Goal: Task Accomplishment & Management: Manage account settings

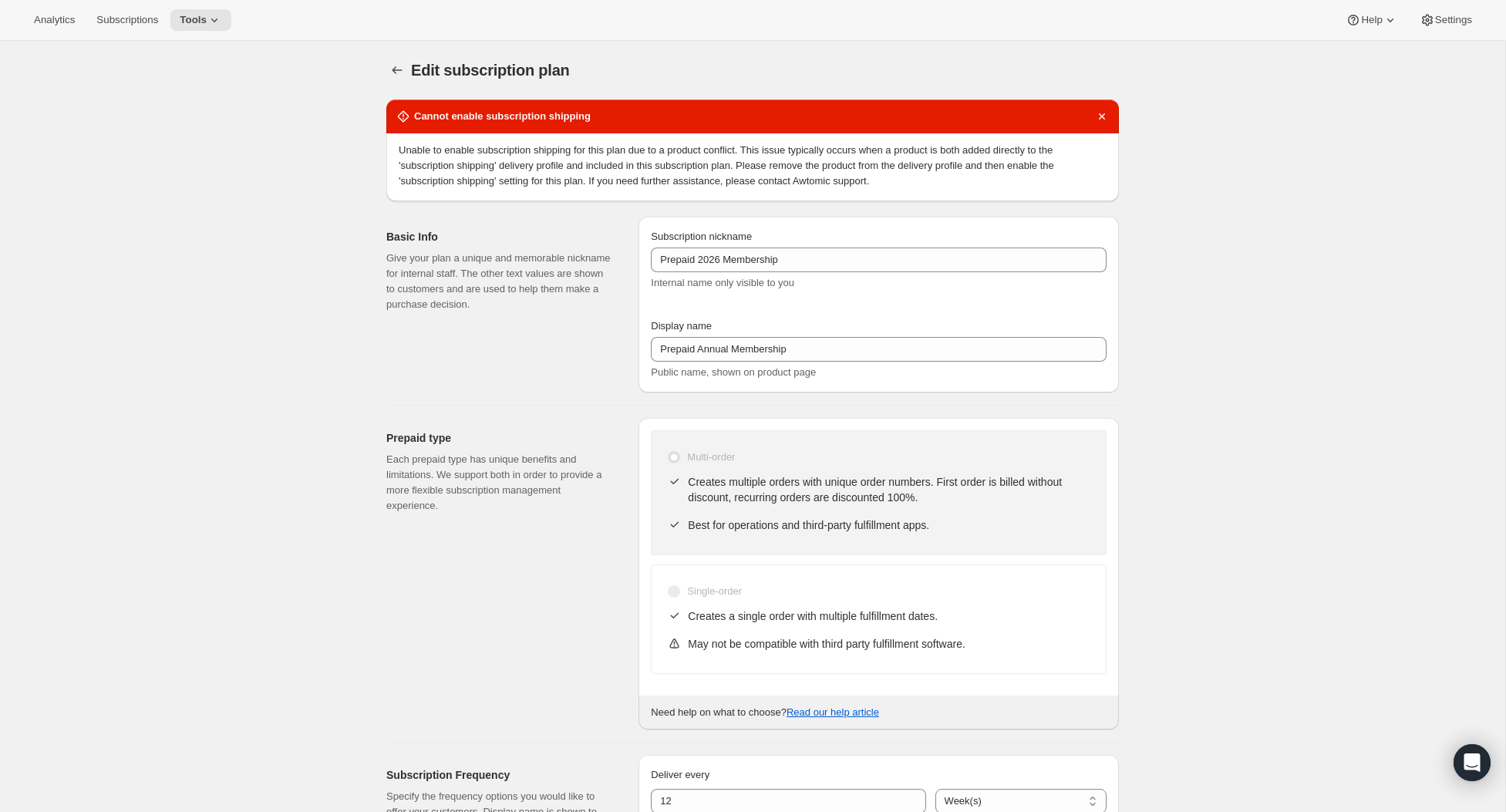
select select "WEEK"
select select "ENABLED"
select select "YEARDAY"
select select "26"
select select "4"
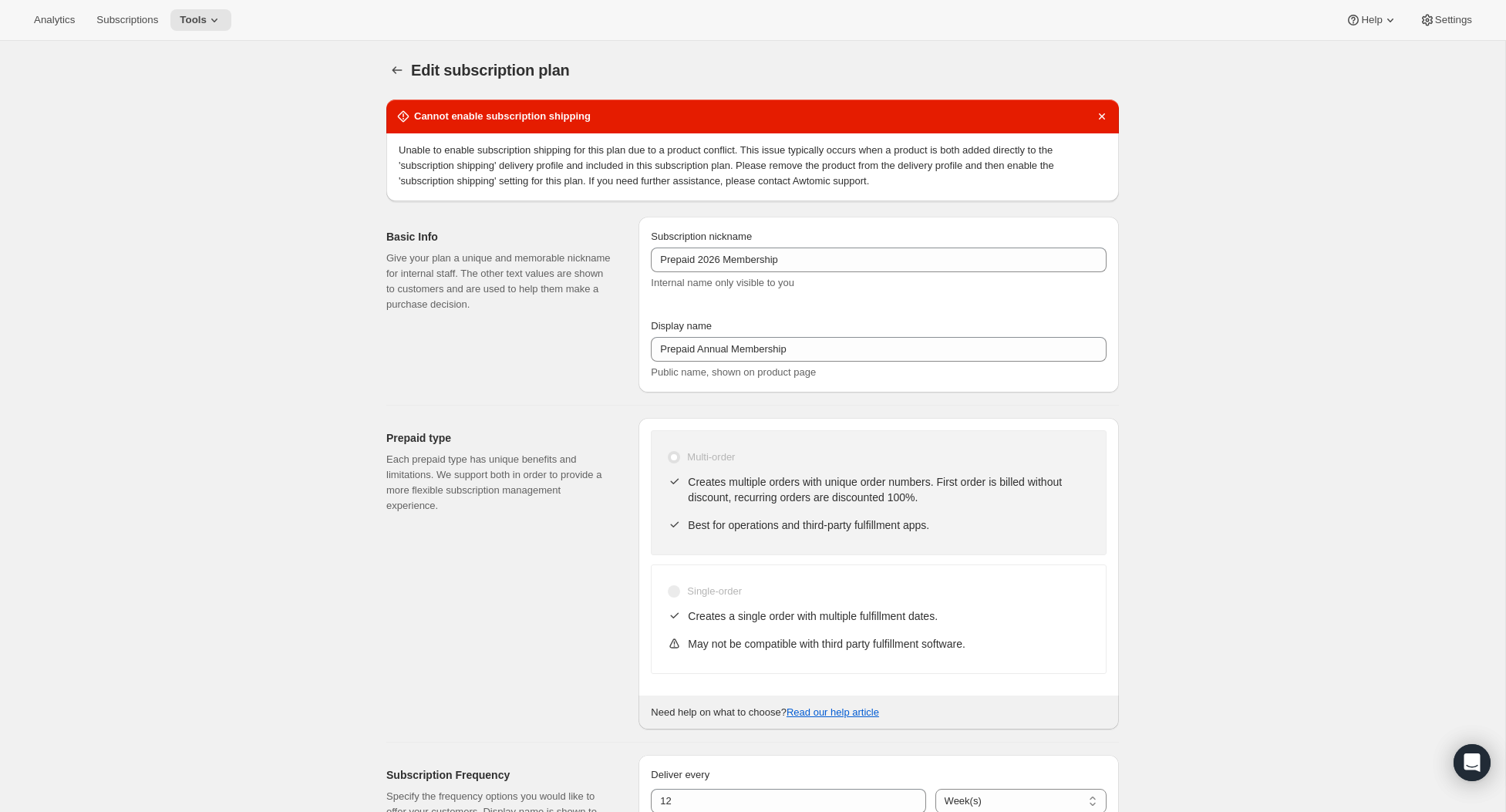
select select "20"
select select "7"
select select "20"
select select "10"
select select "12"
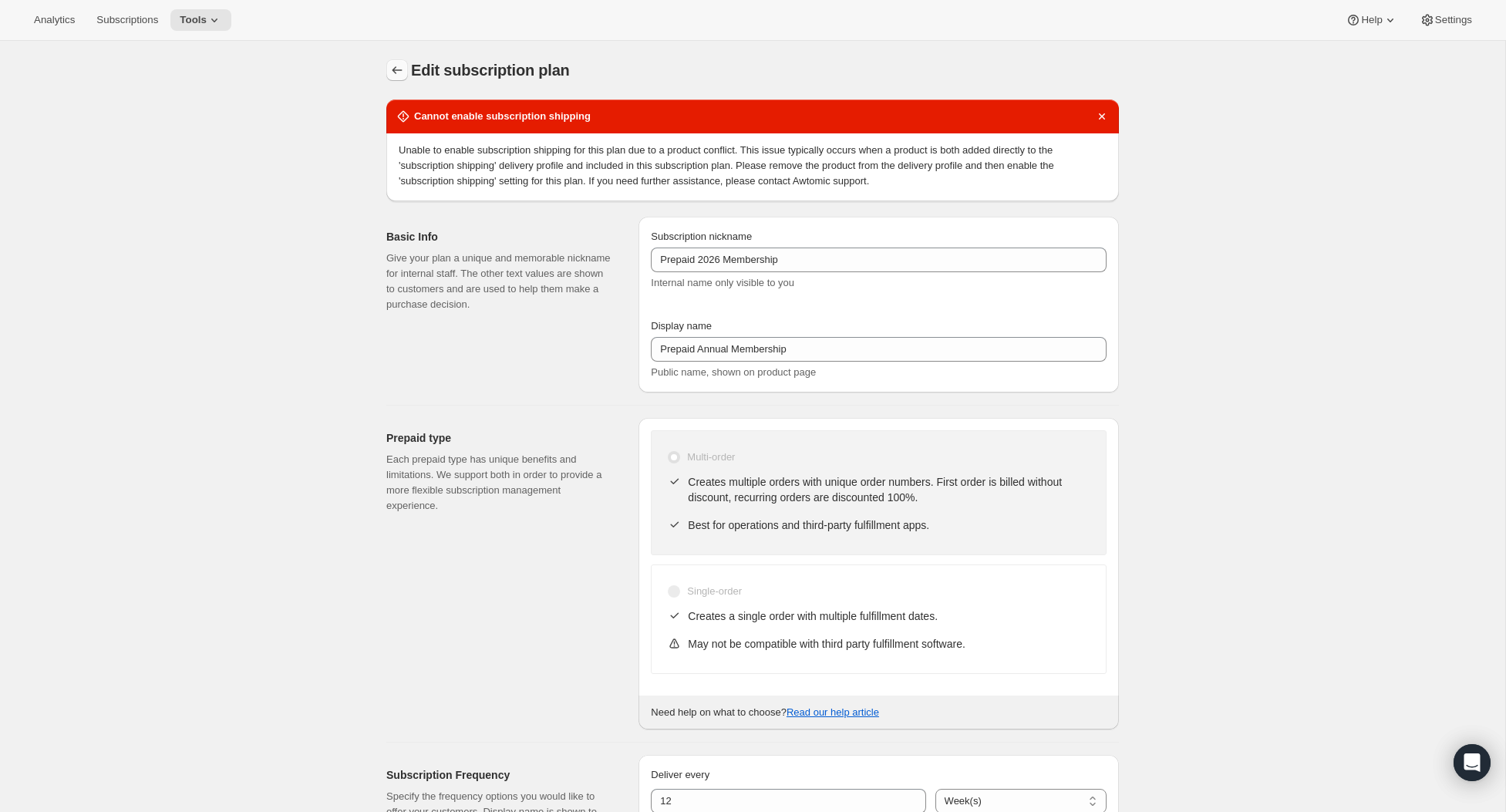
click at [396, 71] on icon "Subscription plans" at bounding box center [397, 71] width 15 height 15
checkbox input "false"
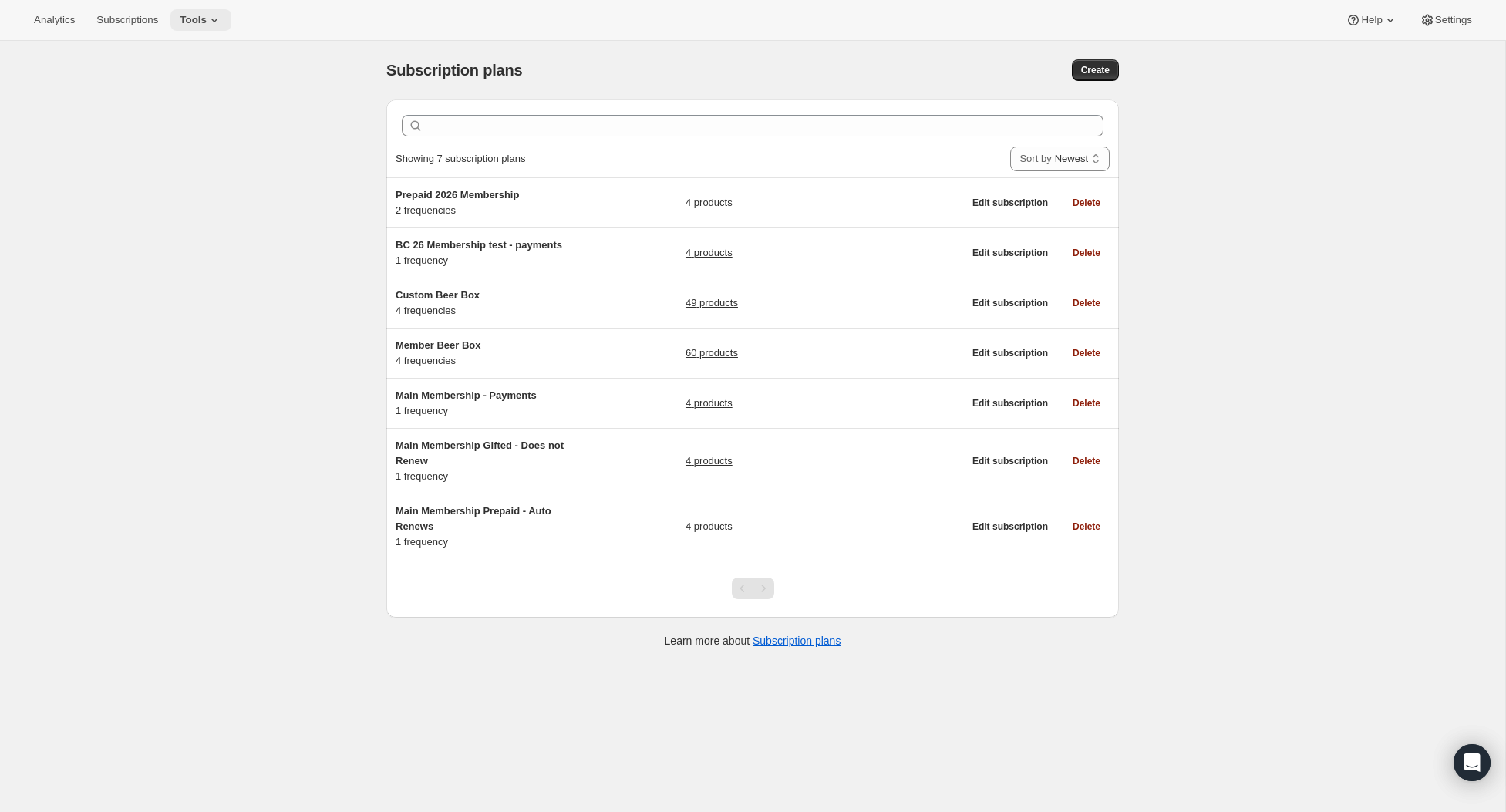
click at [193, 14] on span "Tools" at bounding box center [194, 19] width 27 height 13
click at [177, 207] on div "Memberships Info Beta" at bounding box center [216, 209] width 136 height 15
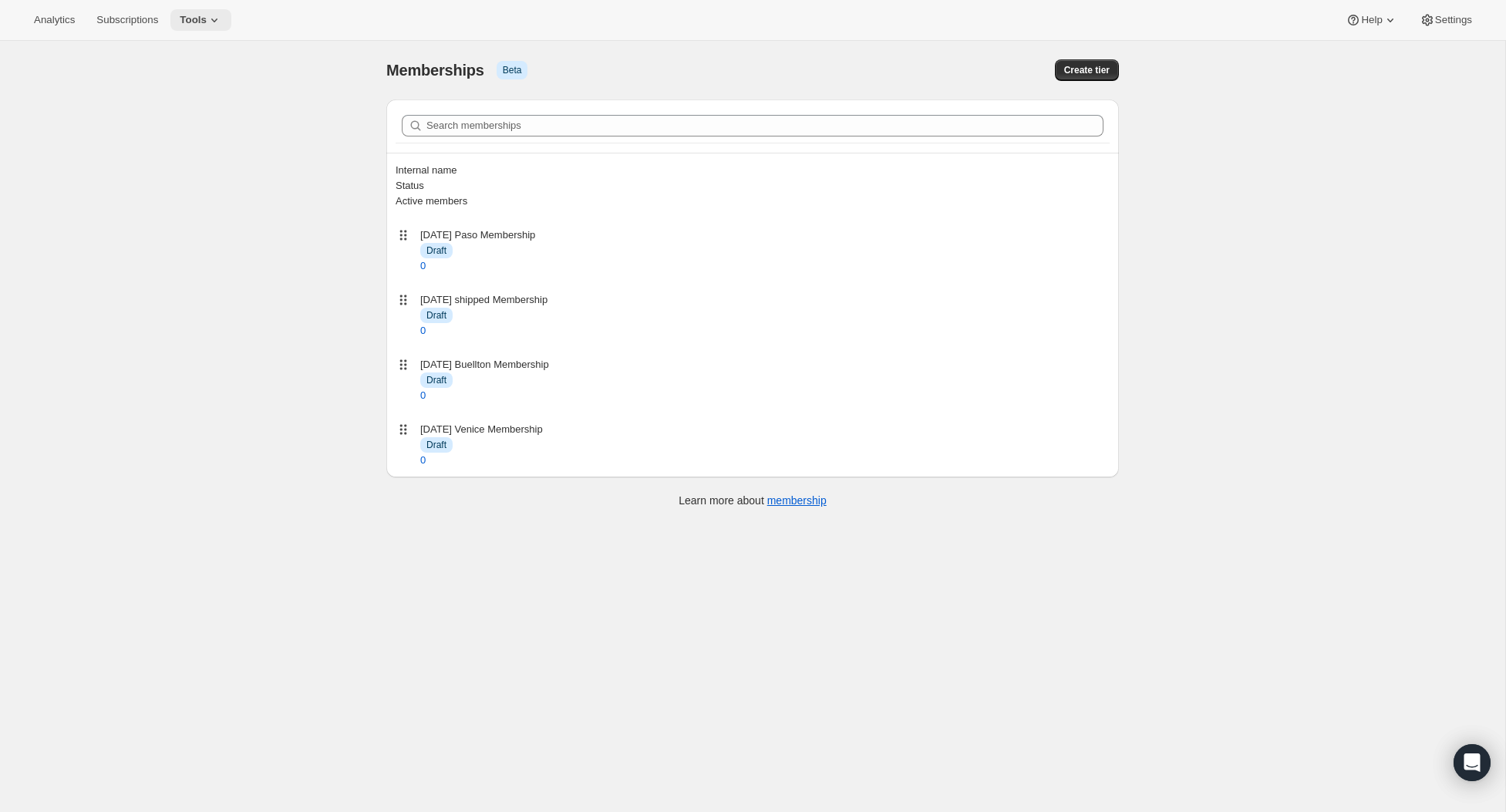
click at [216, 21] on icon at bounding box center [215, 20] width 15 height 15
click at [188, 53] on span "Subscription Plans" at bounding box center [190, 51] width 83 height 12
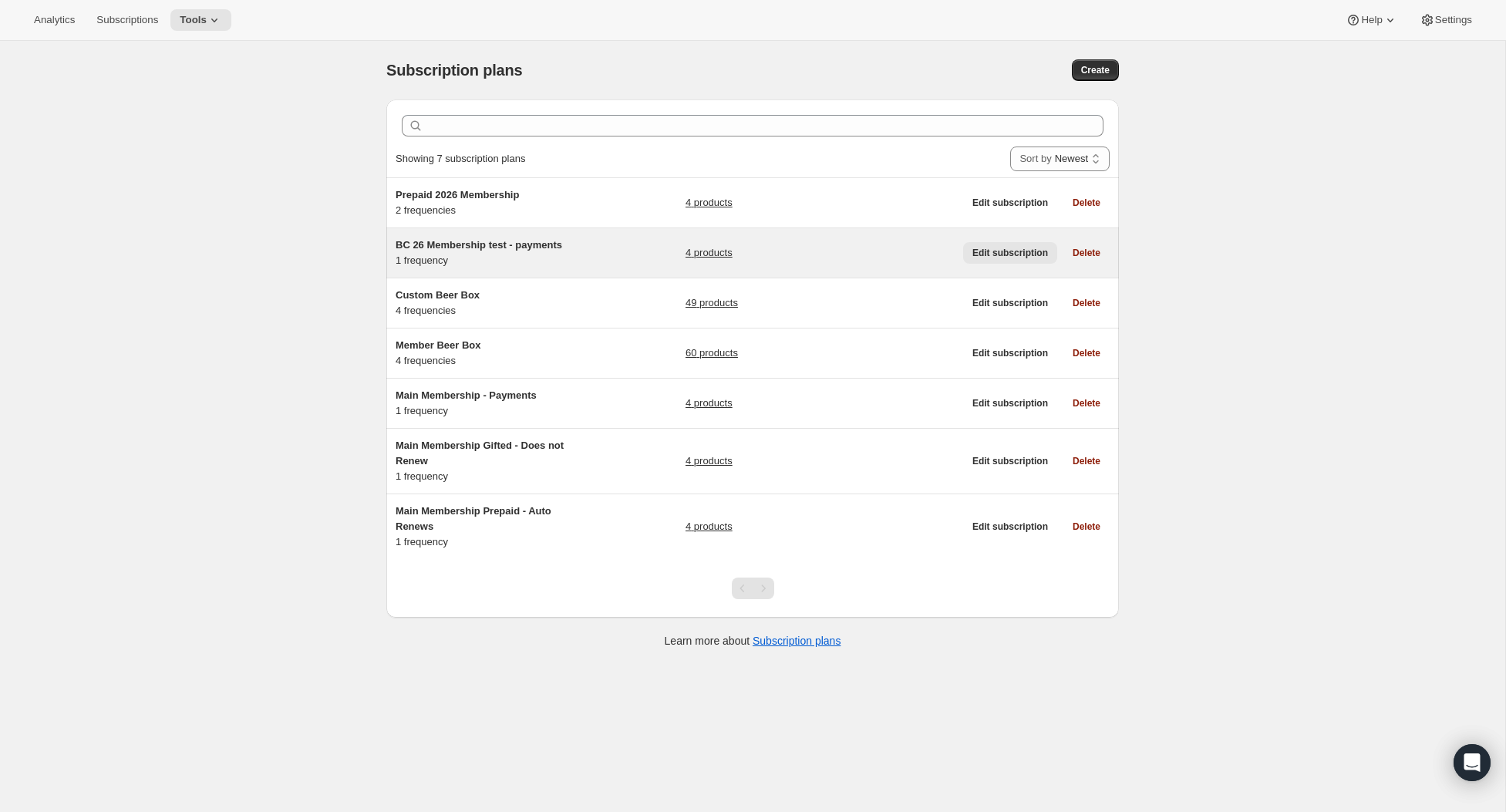
click at [1009, 255] on span "Edit subscription" at bounding box center [1010, 253] width 75 height 13
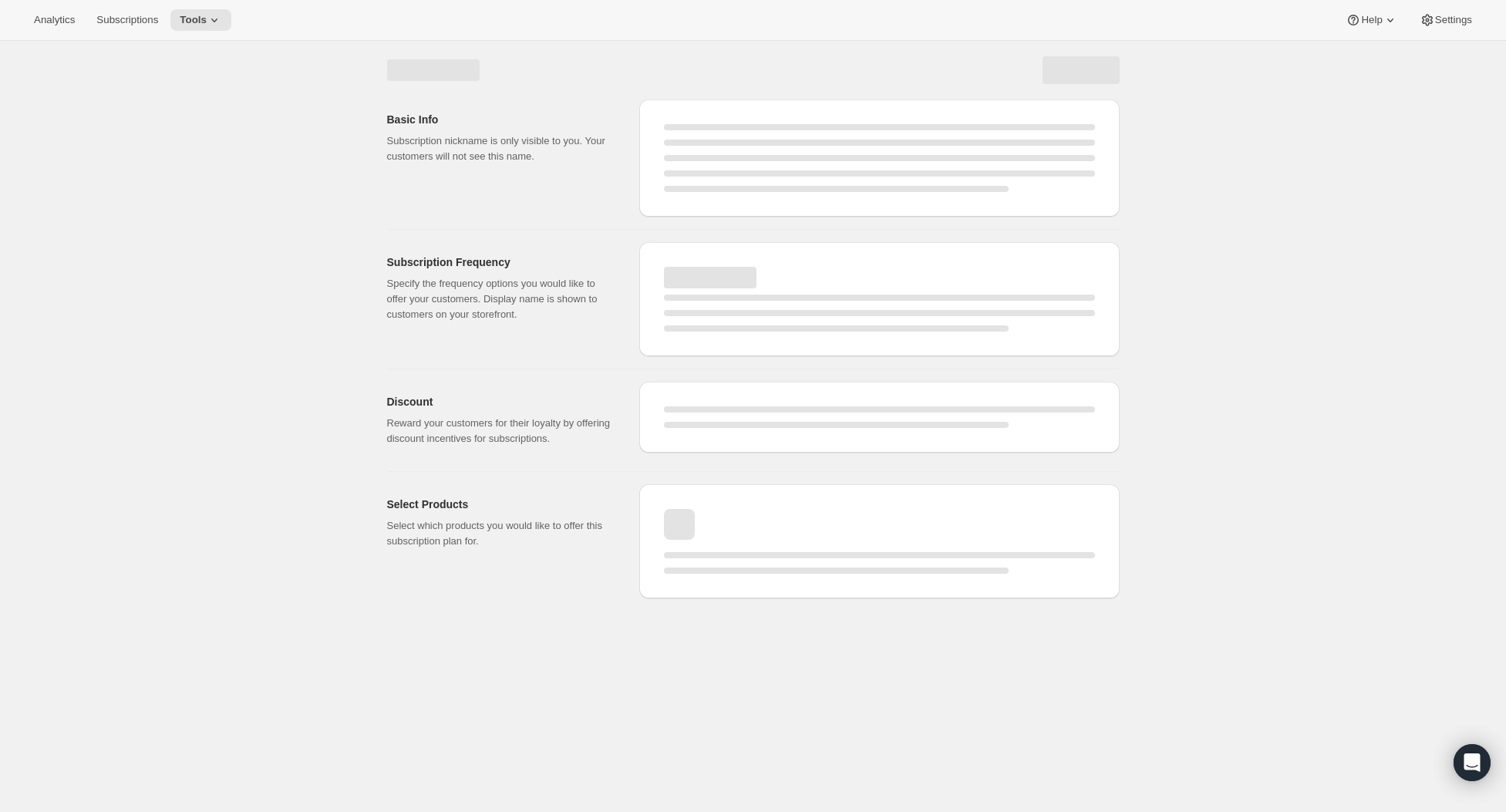
select select "WEEK"
select select "MONTH"
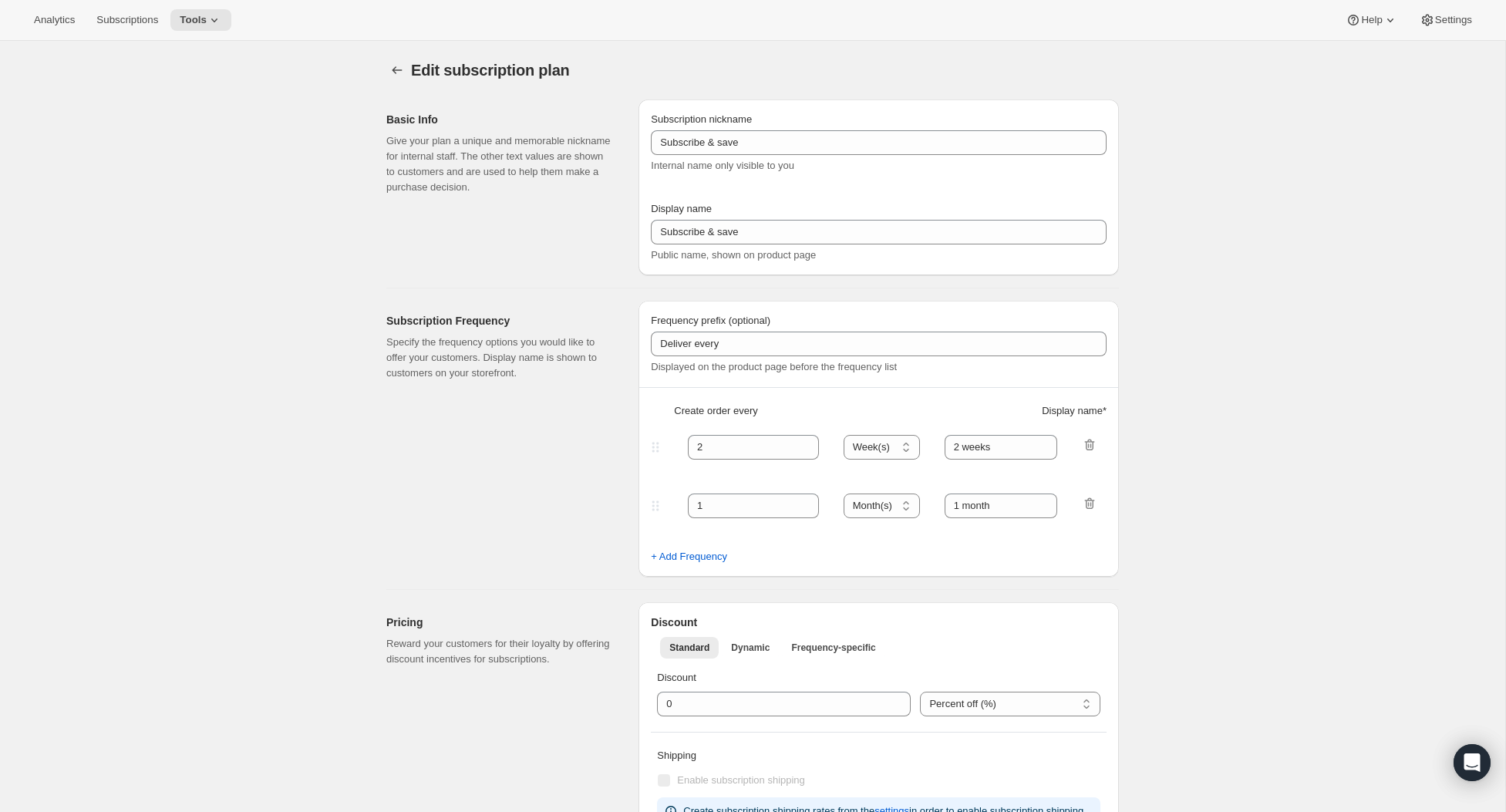
type input "Payments 2026 Membership"
type input "Payments"
type input "12"
type input "5 Payments of $85"
type input "Welcome Kit & 1st Collection will ship early Feb 2026"
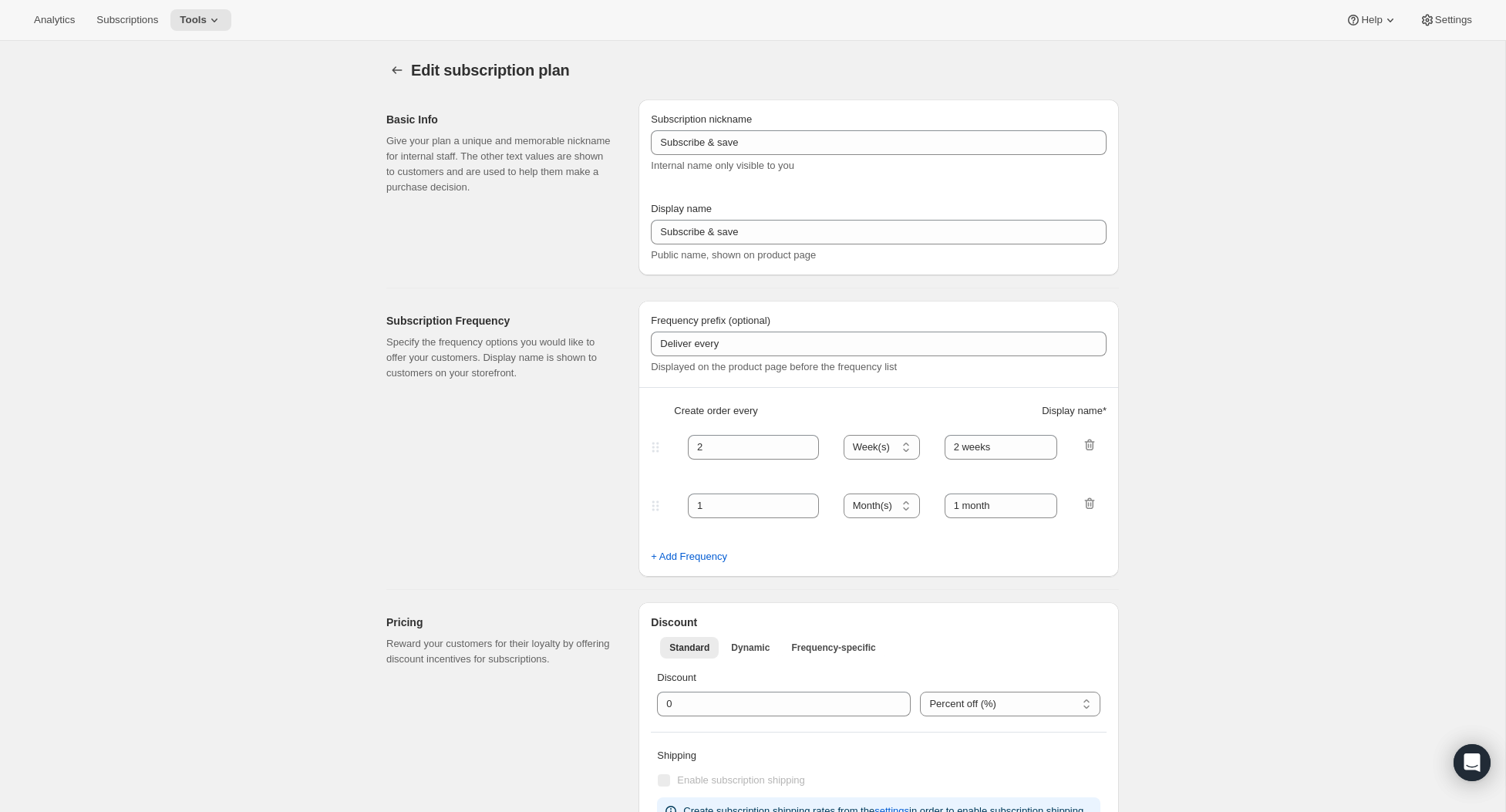
checkbox input "true"
select select "YEARDAY"
select select "26"
select select "4"
select select "20"
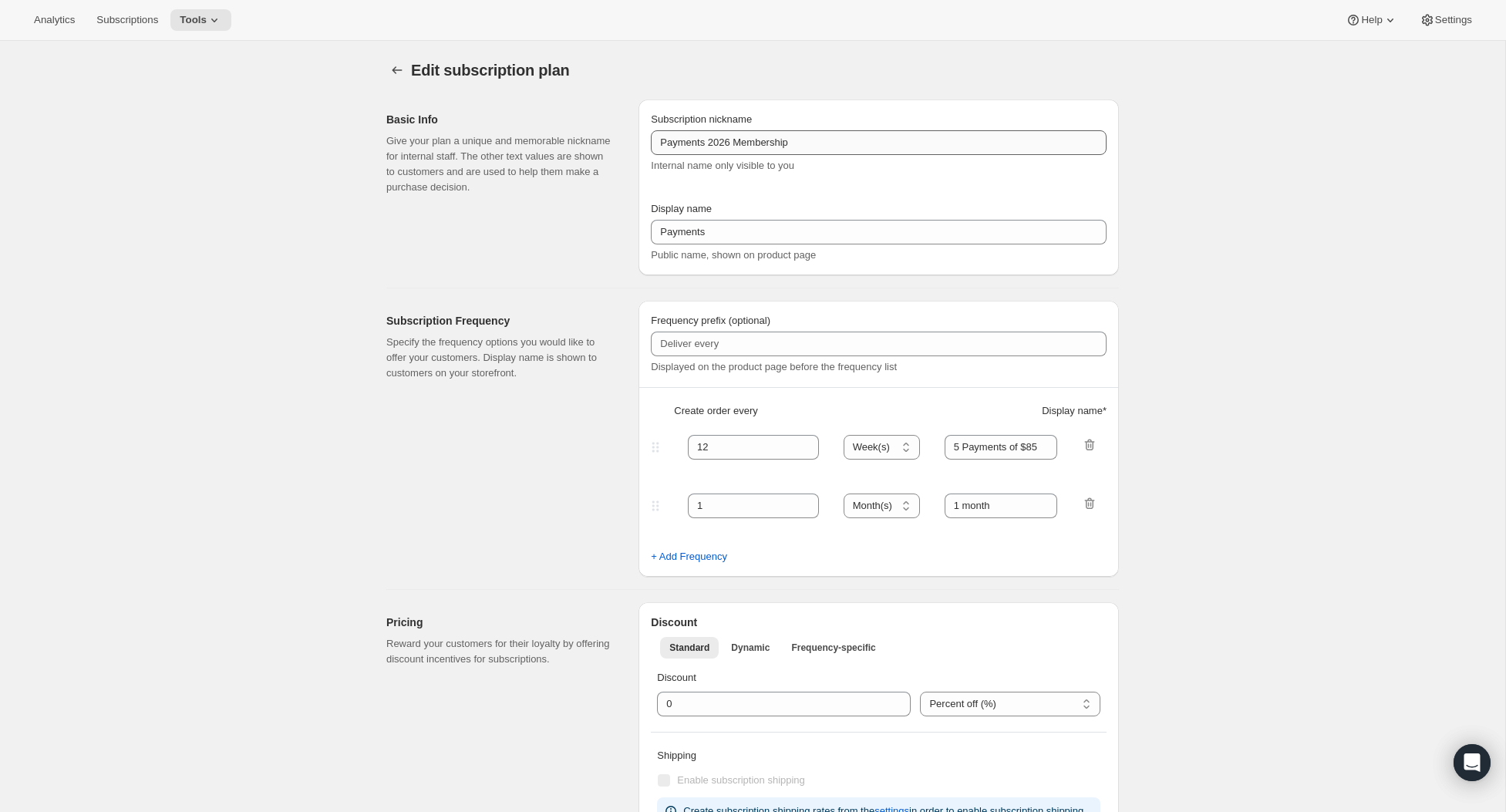
select select "7"
select select "20"
select select "10"
select select "12"
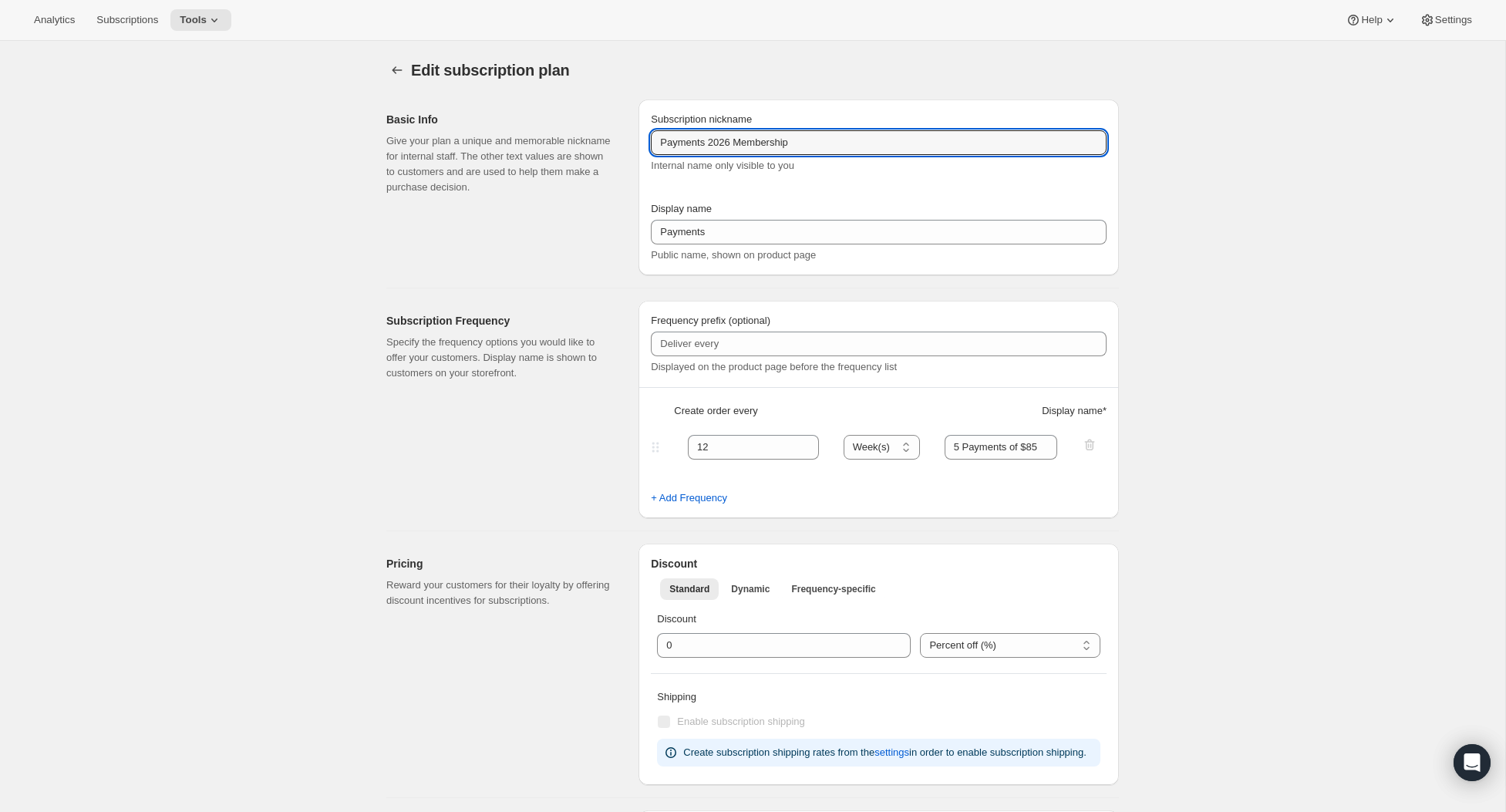
drag, startPoint x: 808, startPoint y: 140, endPoint x: 587, endPoint y: 132, distance: 221.1
click at [587, 131] on div "Basic Info Give your plan a unique and memorable nickname for internal staff. T…" at bounding box center [747, 181] width 745 height 188
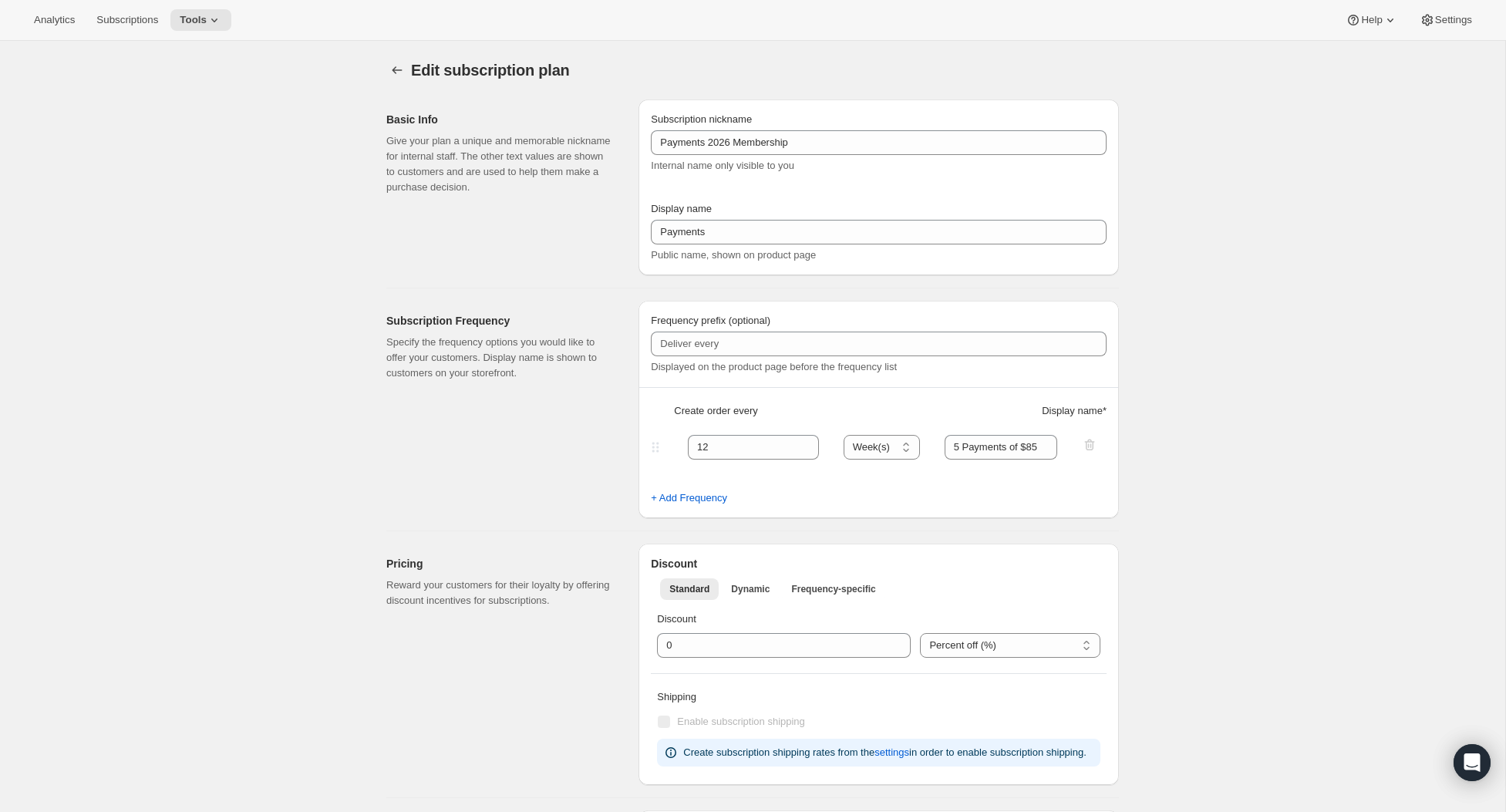
click at [395, 155] on p "Give your plan a unique and memorable nickname for internal staff. The other te…" at bounding box center [499, 165] width 227 height 62
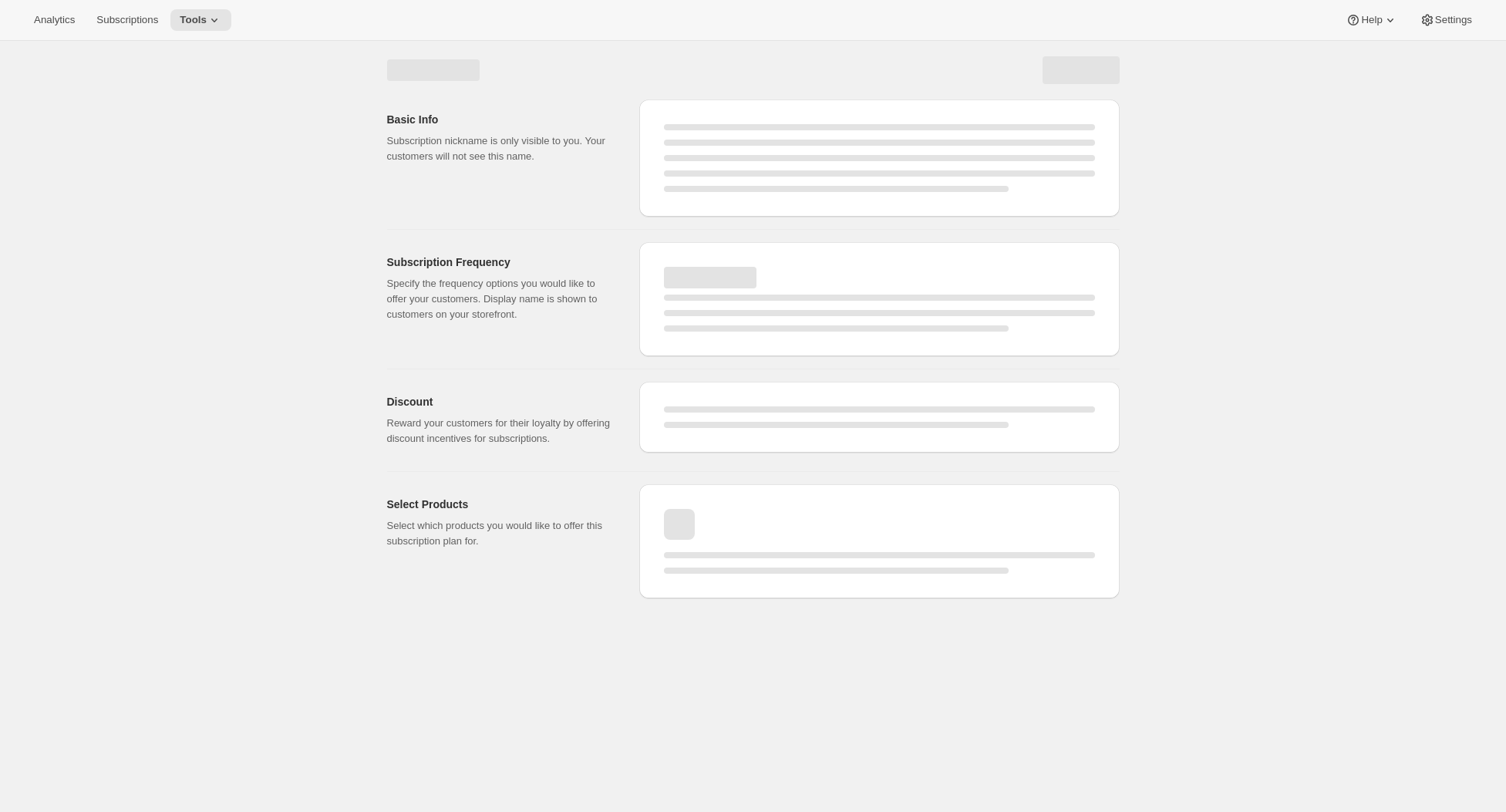
select select "WEEK"
select select "MONTH"
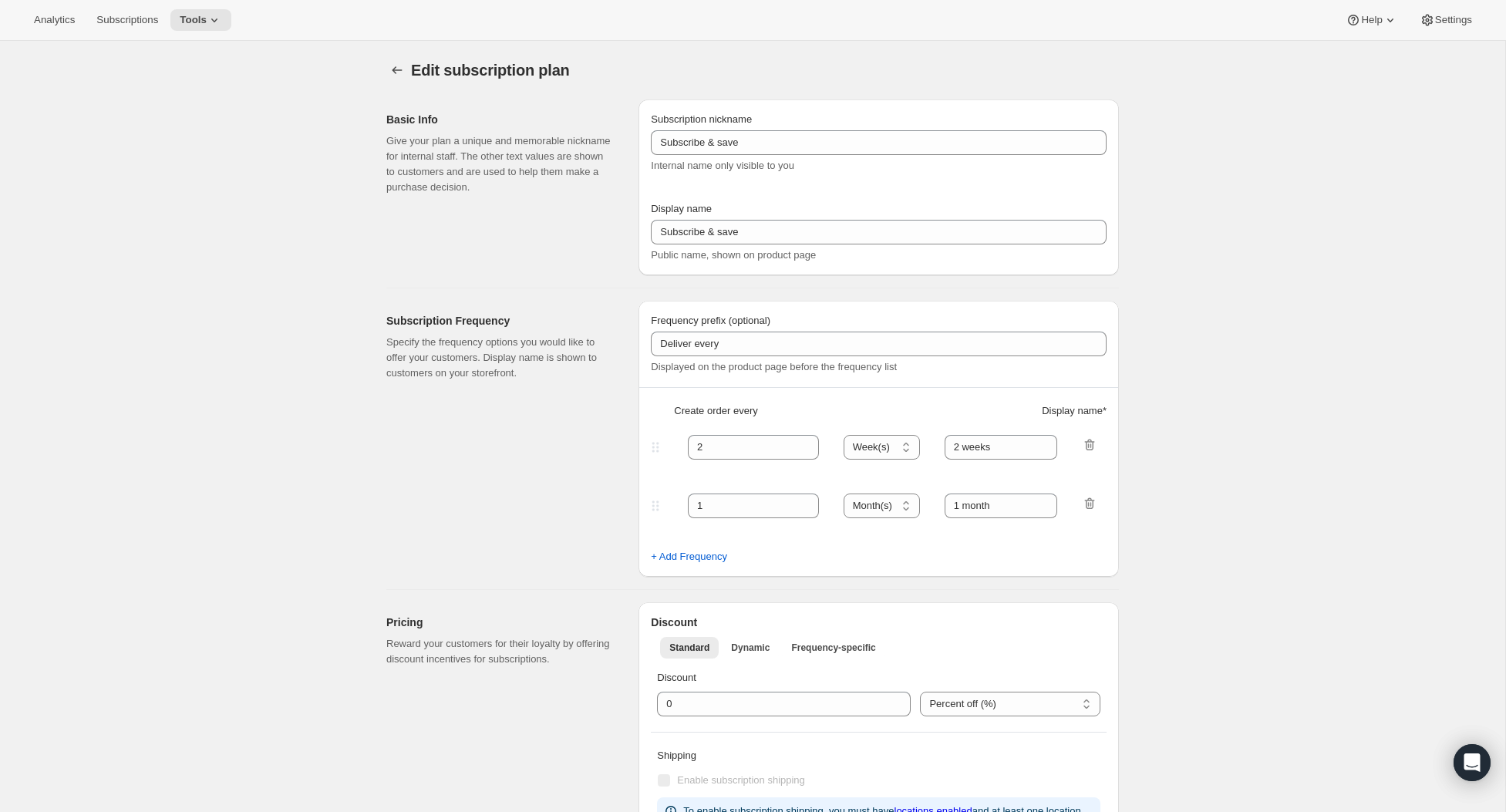
type input "Payments 2026 Membership"
type input "Payments"
type input "12"
type input "5 Payments of $85"
type input "Welcome Kit & 1st Collection will ship early [DATE]"
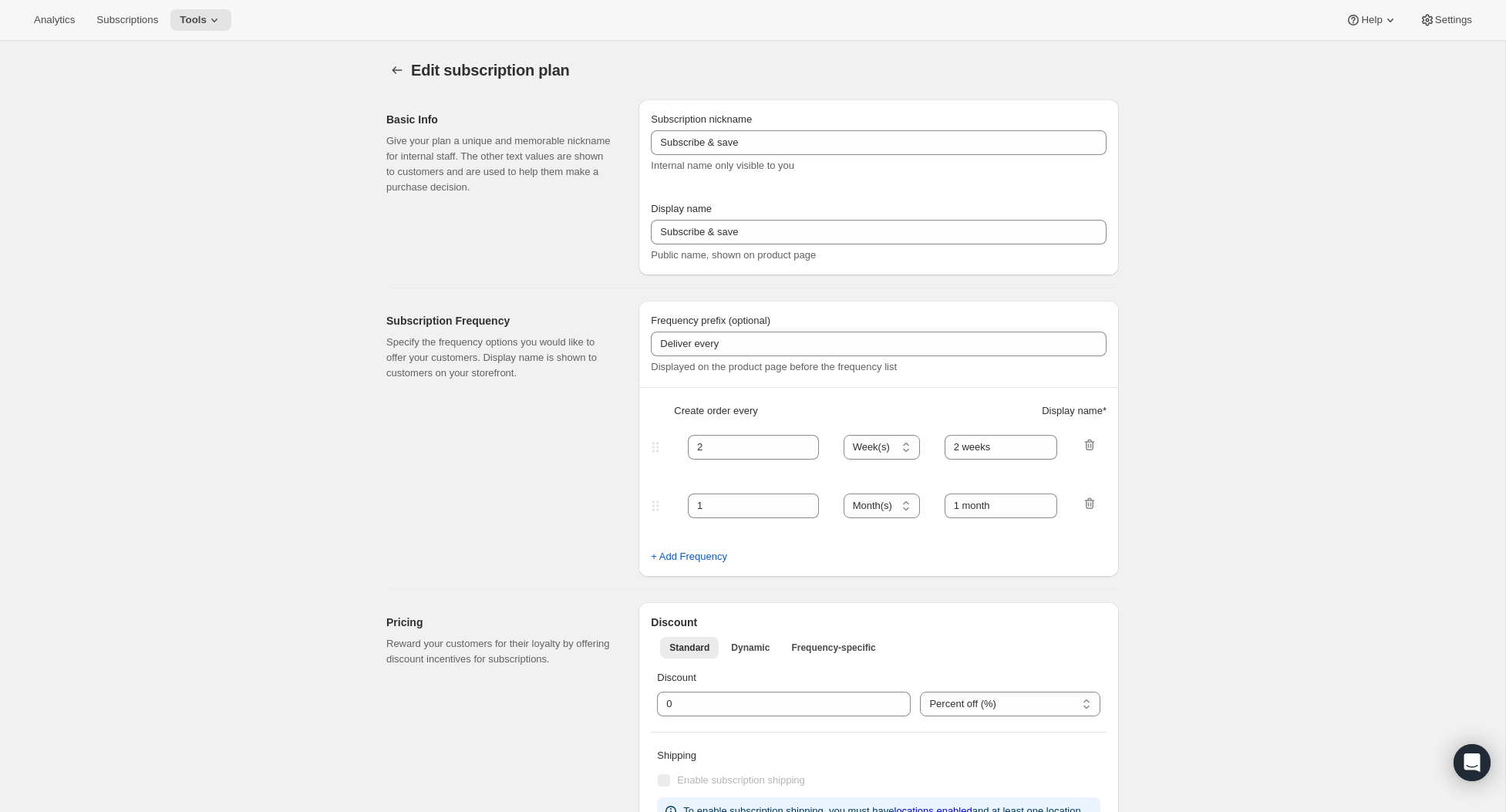
checkbox input "true"
select select "YEARDAY"
select select "26"
select select "4"
select select "20"
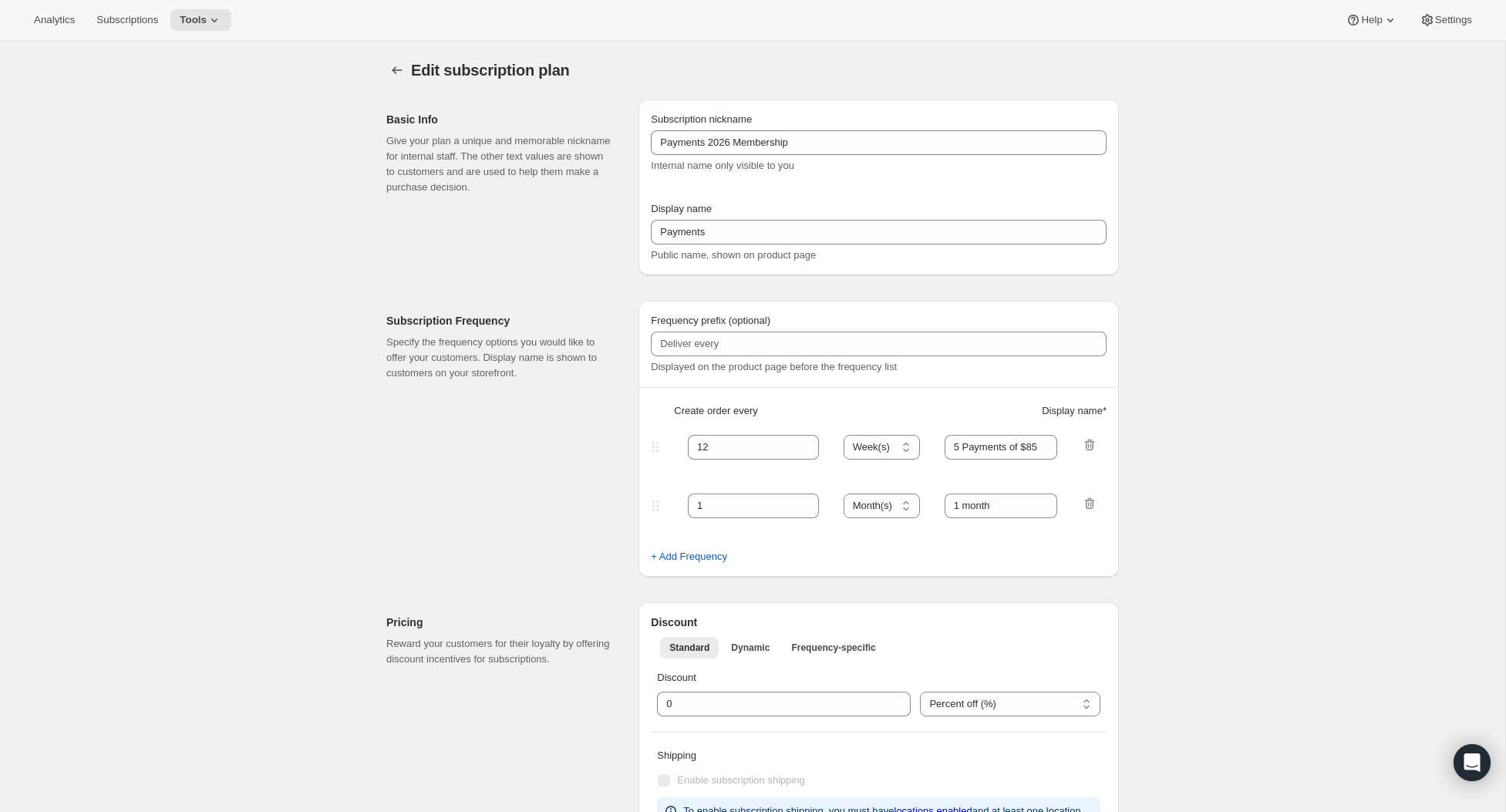
select select "7"
select select "20"
select select "10"
select select "12"
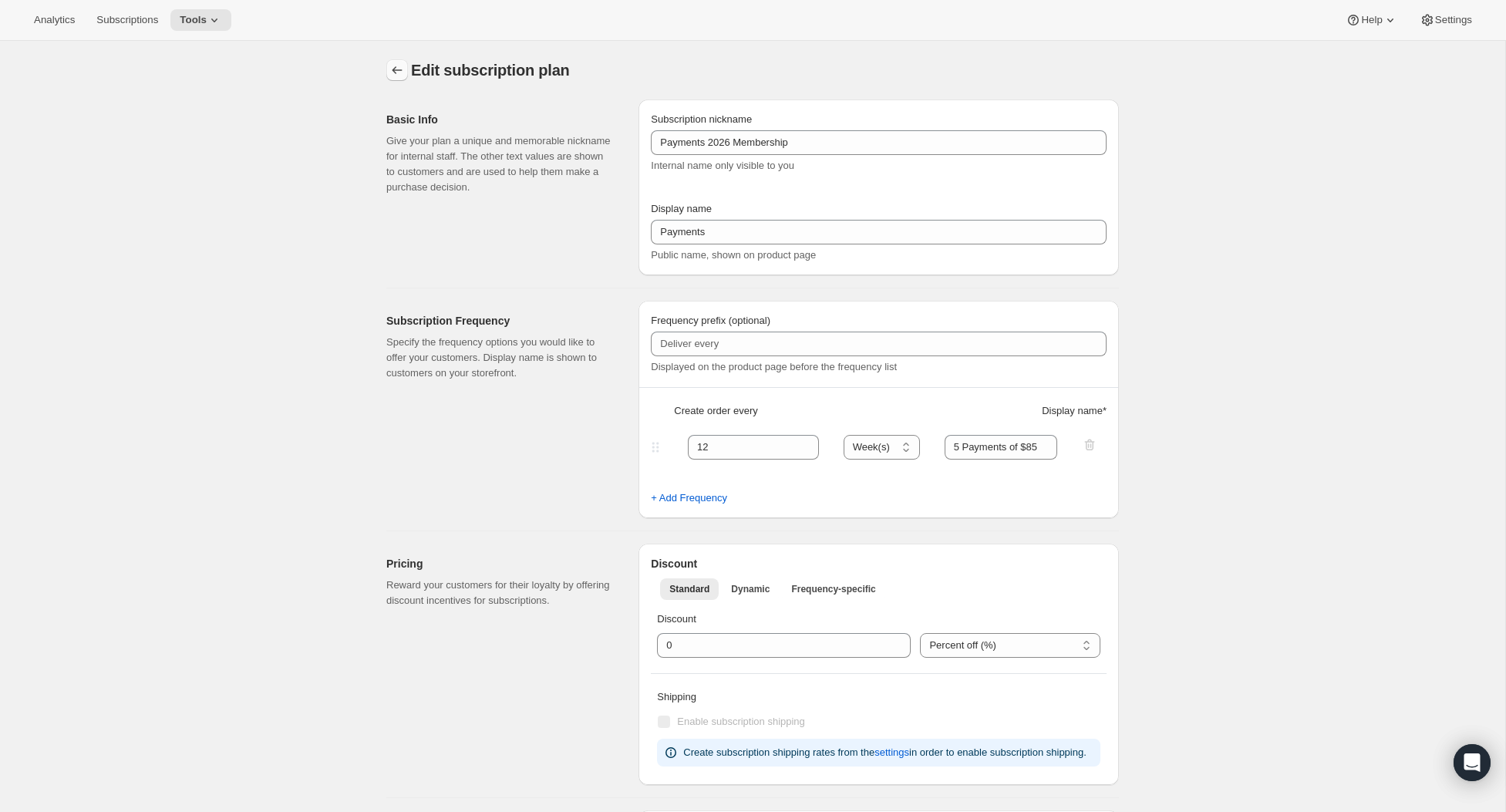
click at [390, 72] on icon "Subscription plans" at bounding box center [397, 71] width 15 height 15
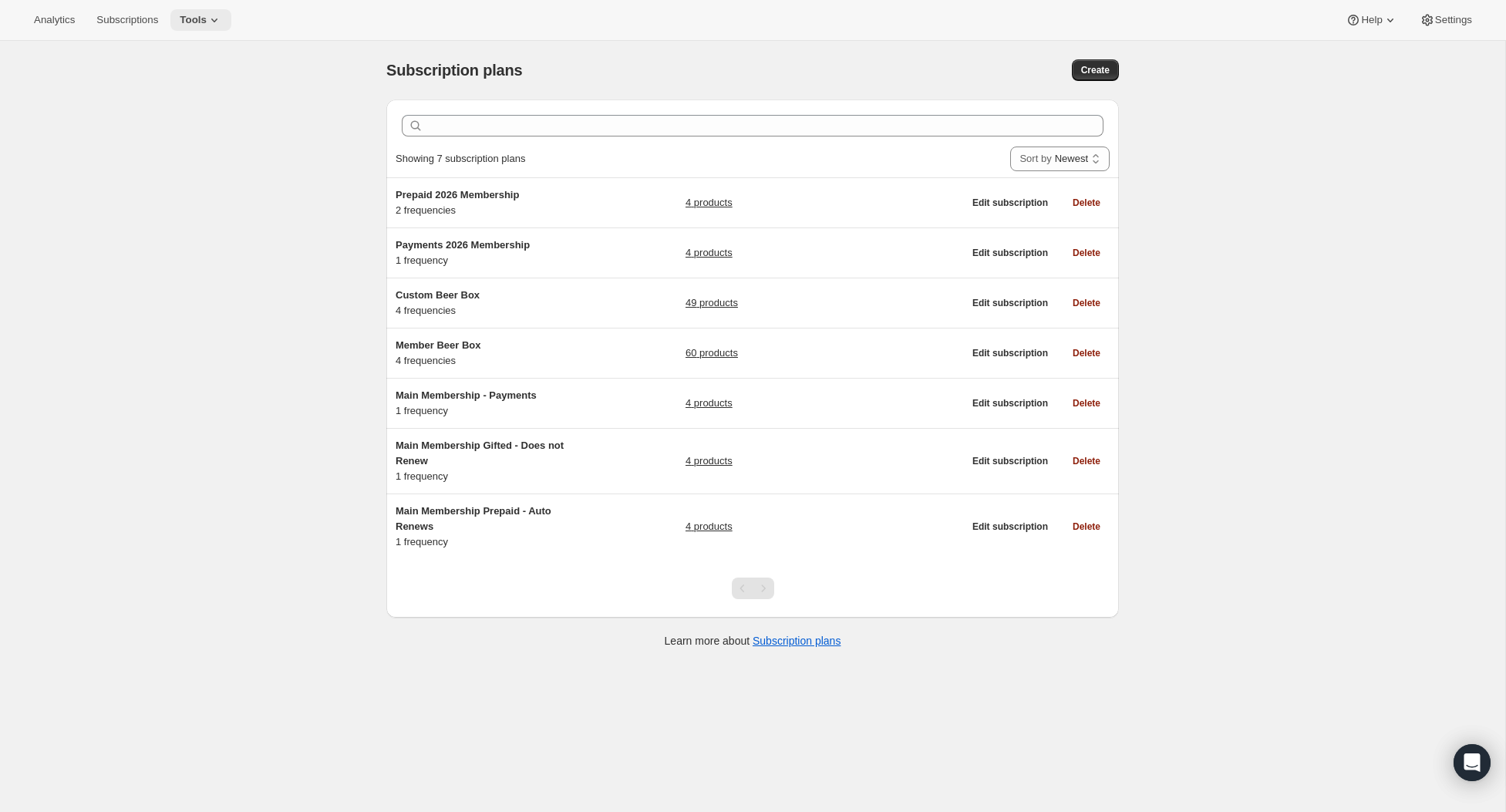
click at [209, 27] on button "Tools" at bounding box center [200, 20] width 61 height 21
click at [210, 108] on span "Bundles" at bounding box center [216, 105] width 136 height 15
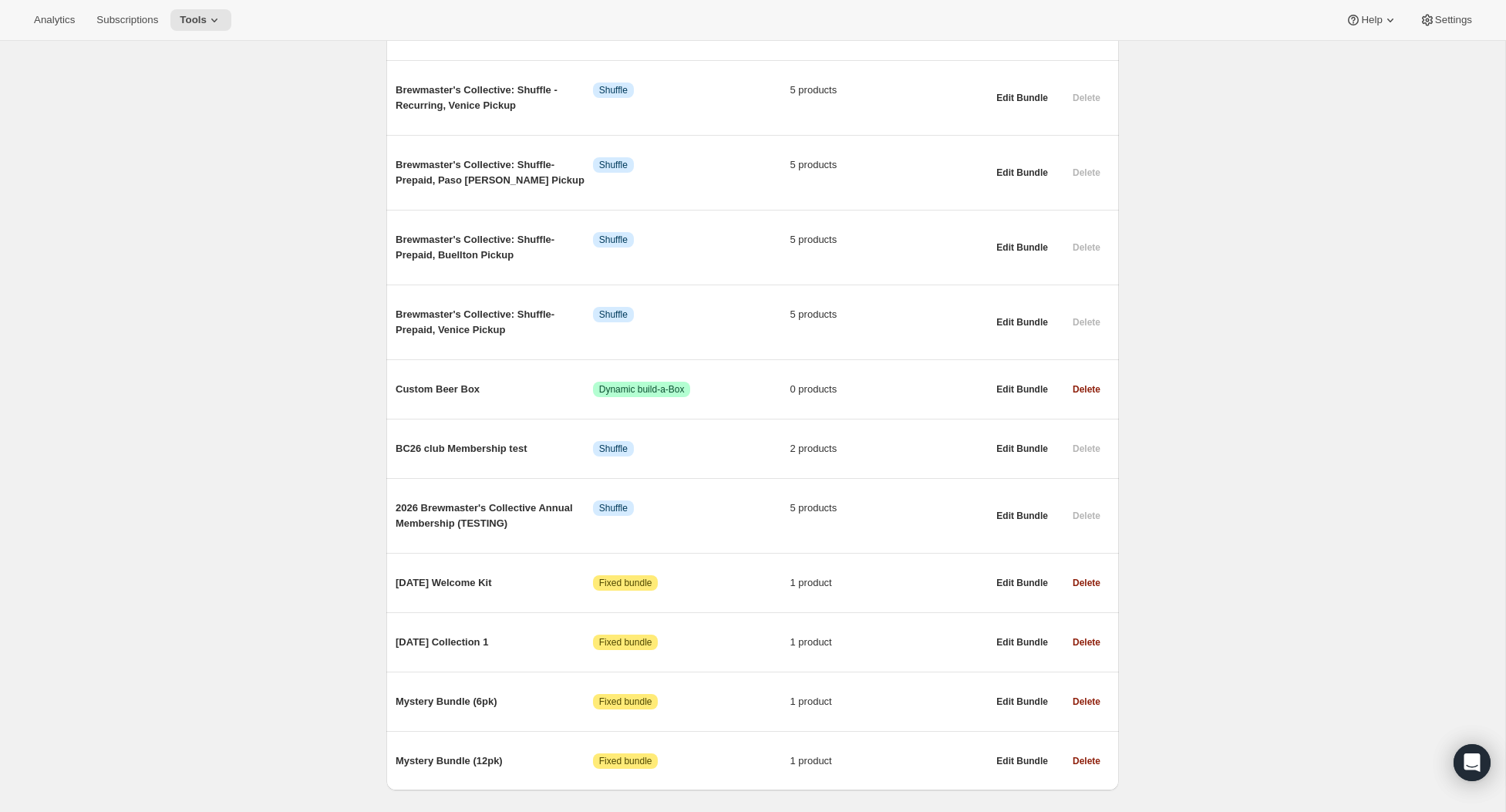
scroll to position [648, 0]
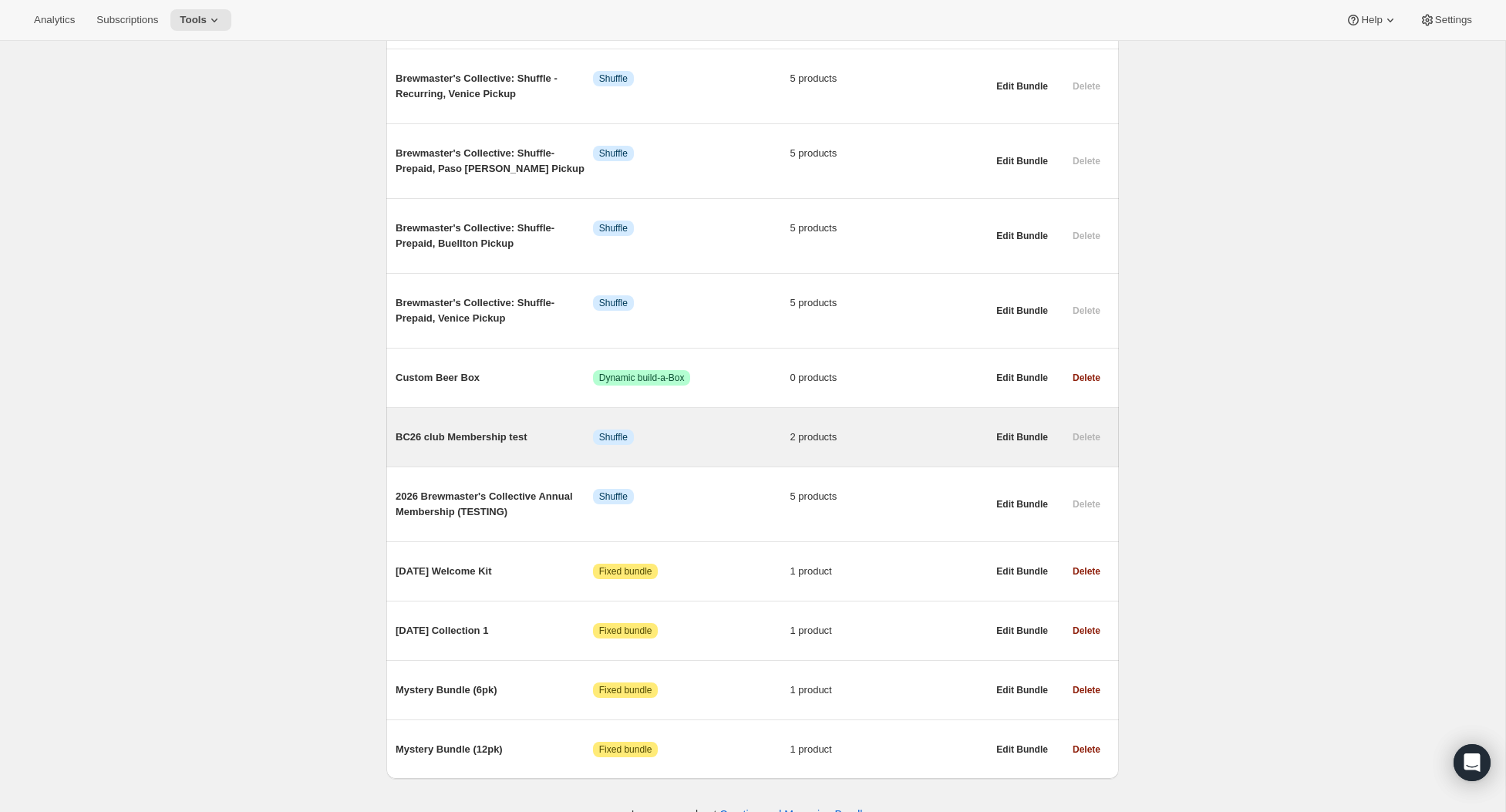
click at [437, 430] on span "BC26 club Membership test" at bounding box center [495, 437] width 197 height 15
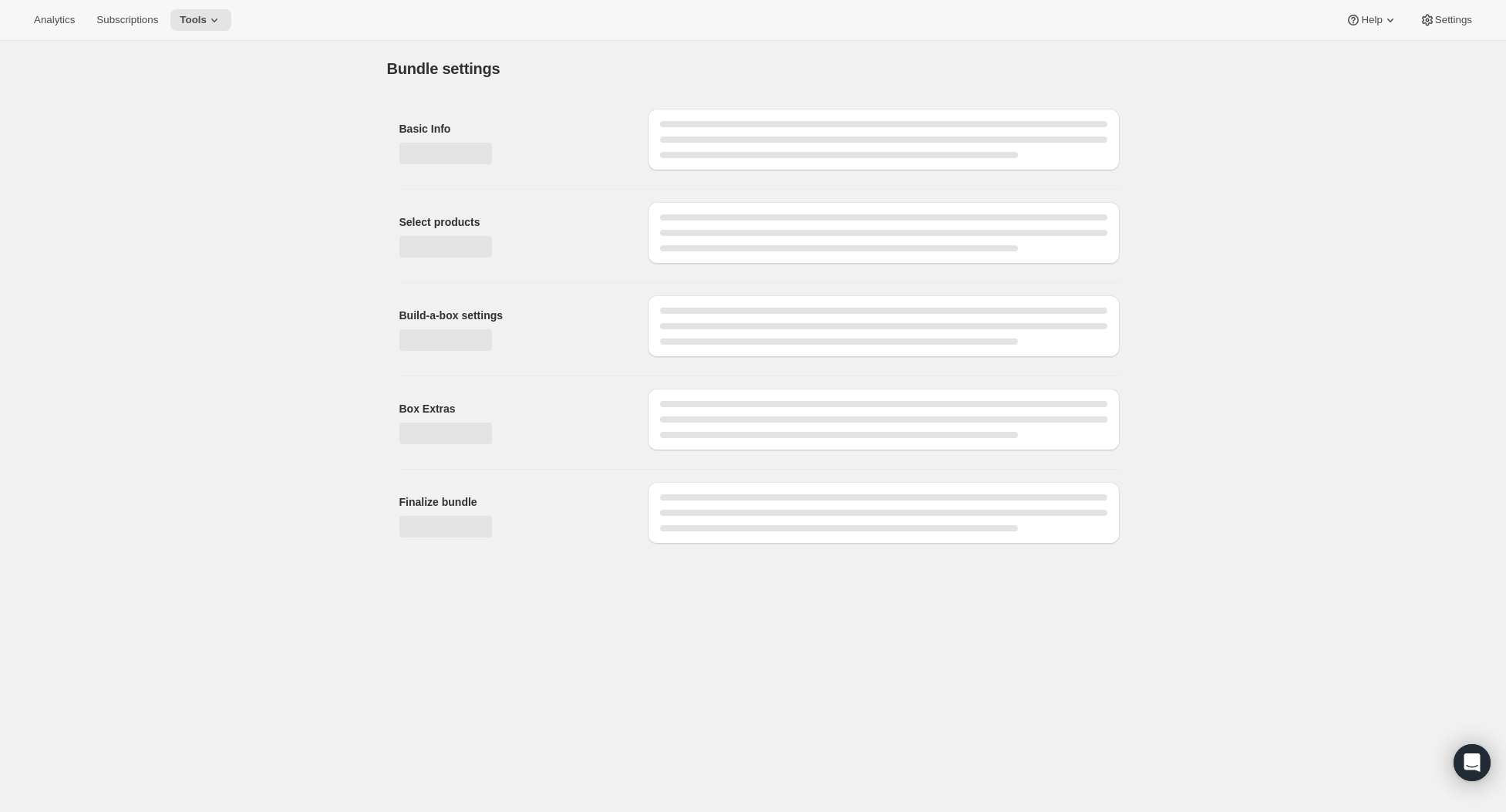
type input "BC26 club Membership test"
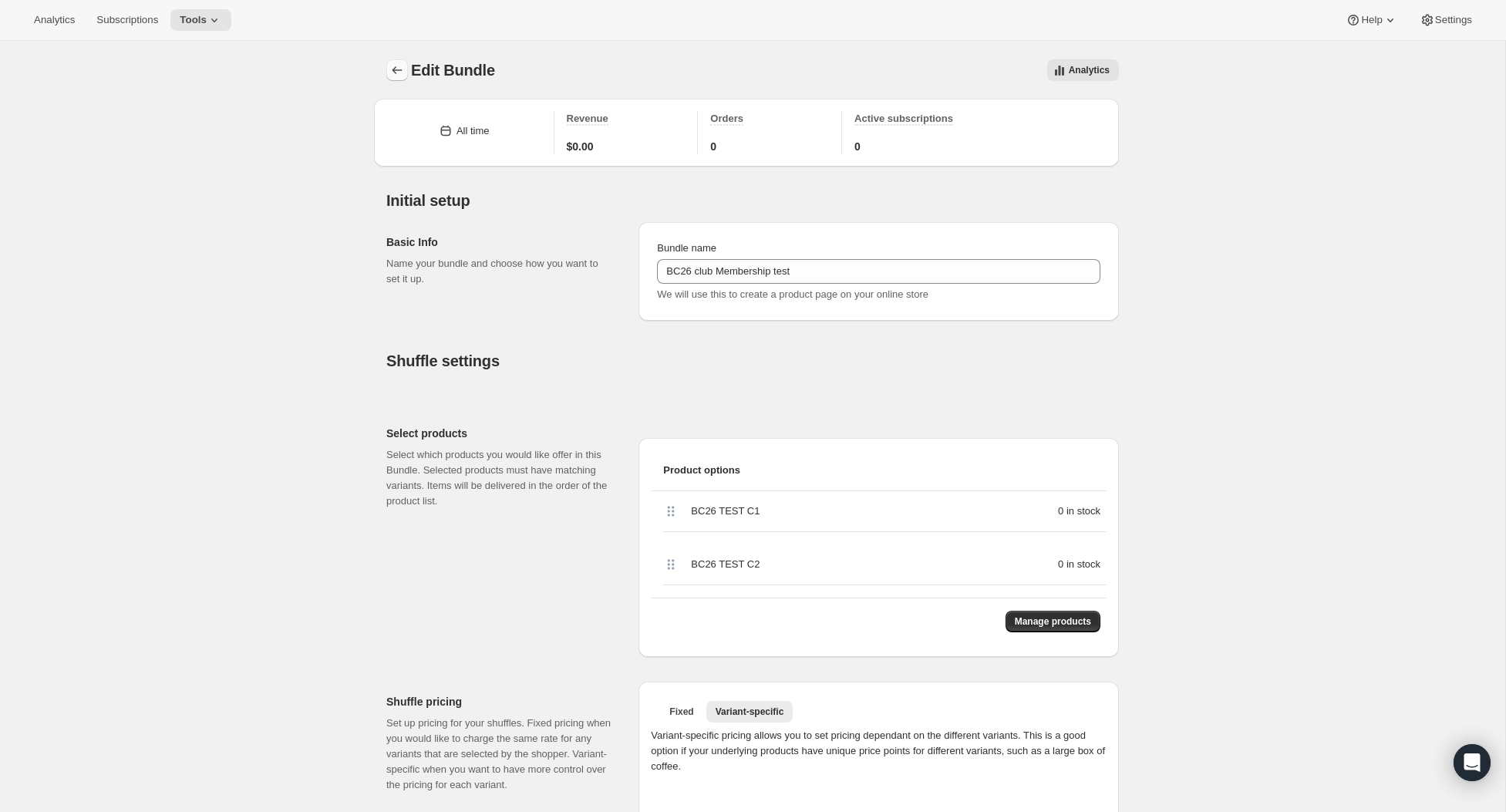
click at [397, 67] on icon "Bundles" at bounding box center [397, 71] width 15 height 15
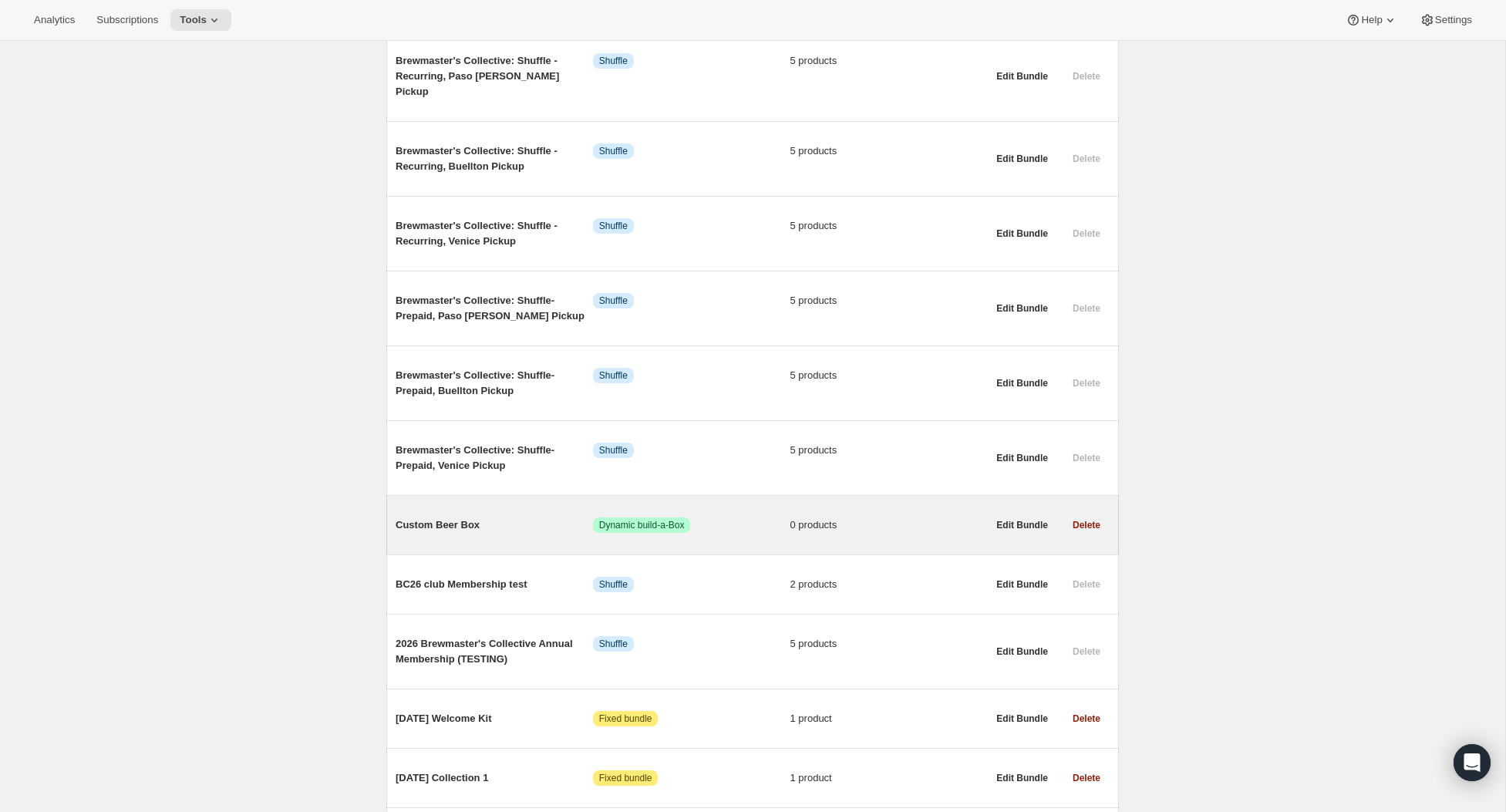
scroll to position [664, 0]
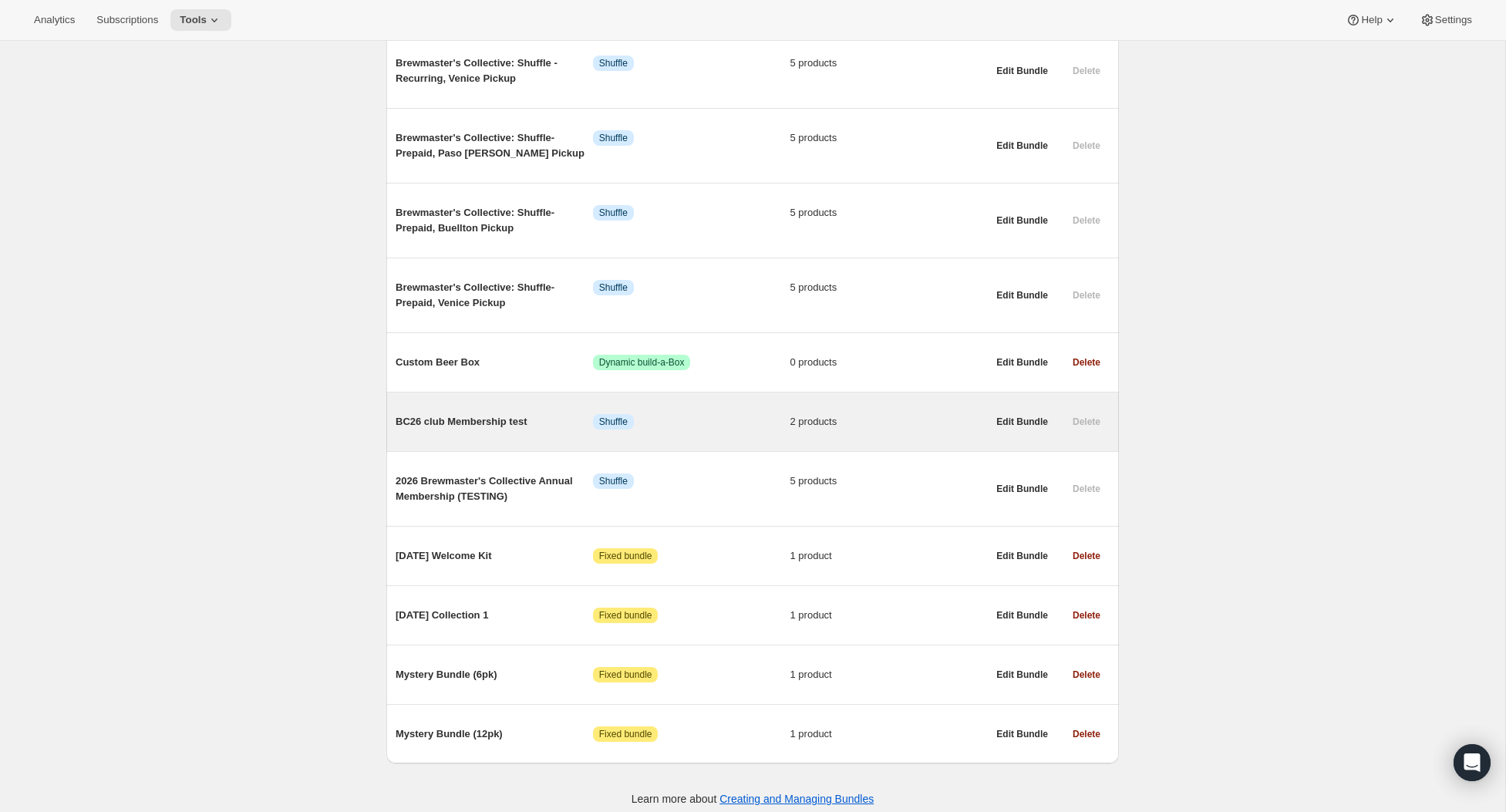
click at [1088, 411] on div "Delete" at bounding box center [1087, 422] width 46 height 21
click at [523, 414] on span "BC26 club Membership test" at bounding box center [495, 422] width 197 height 15
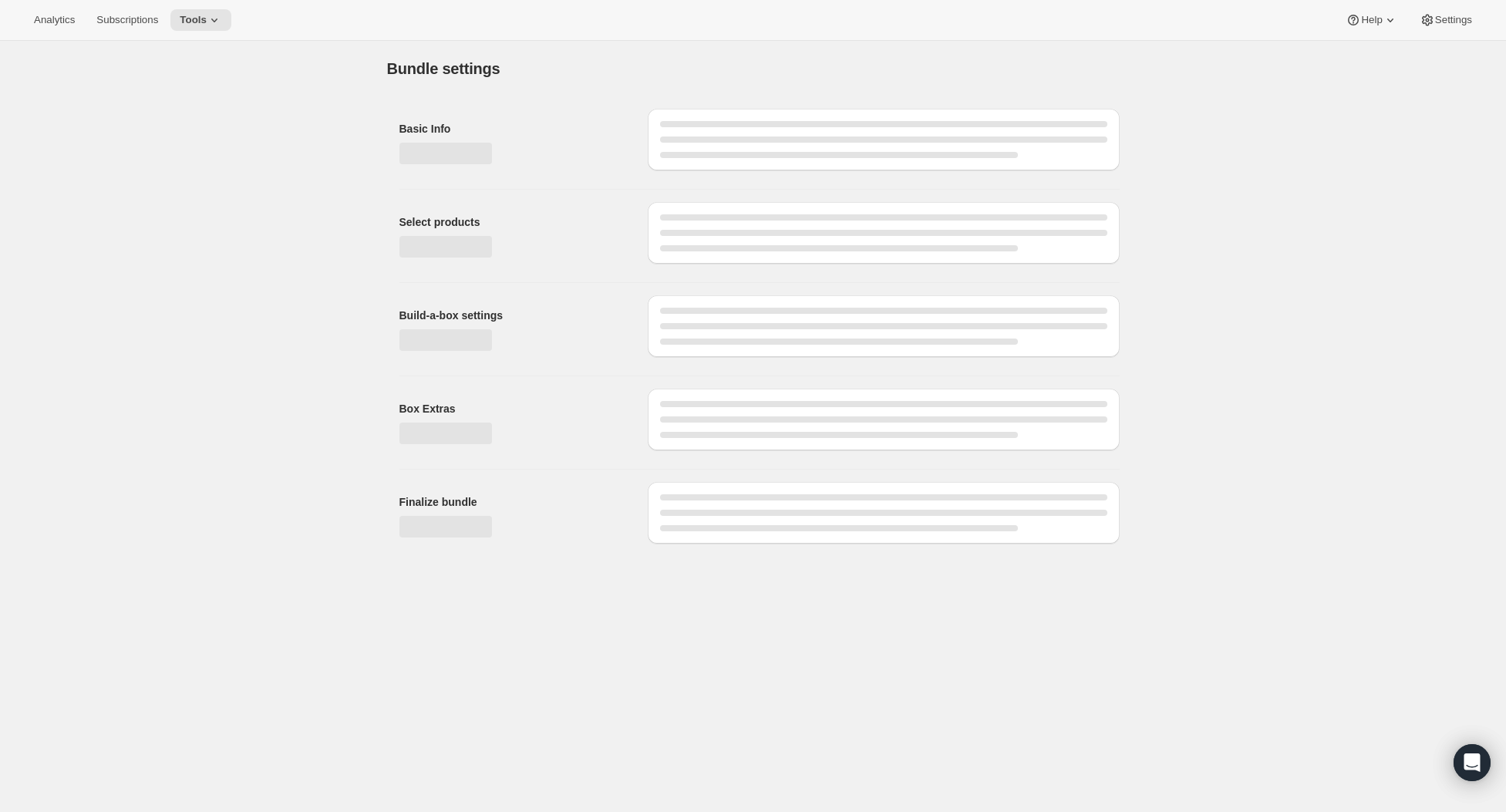
type input "BC26 club Membership test"
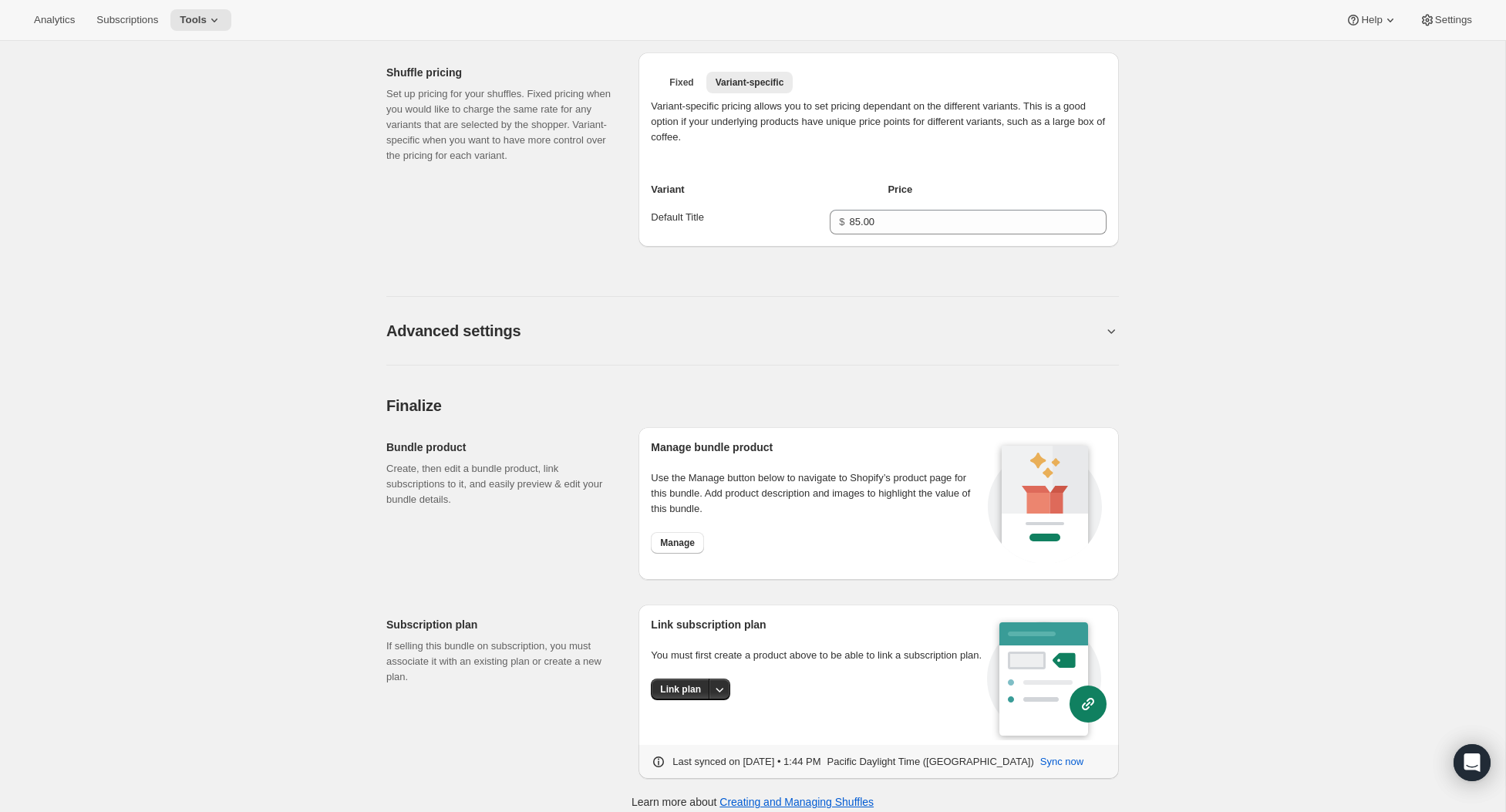
scroll to position [643, 0]
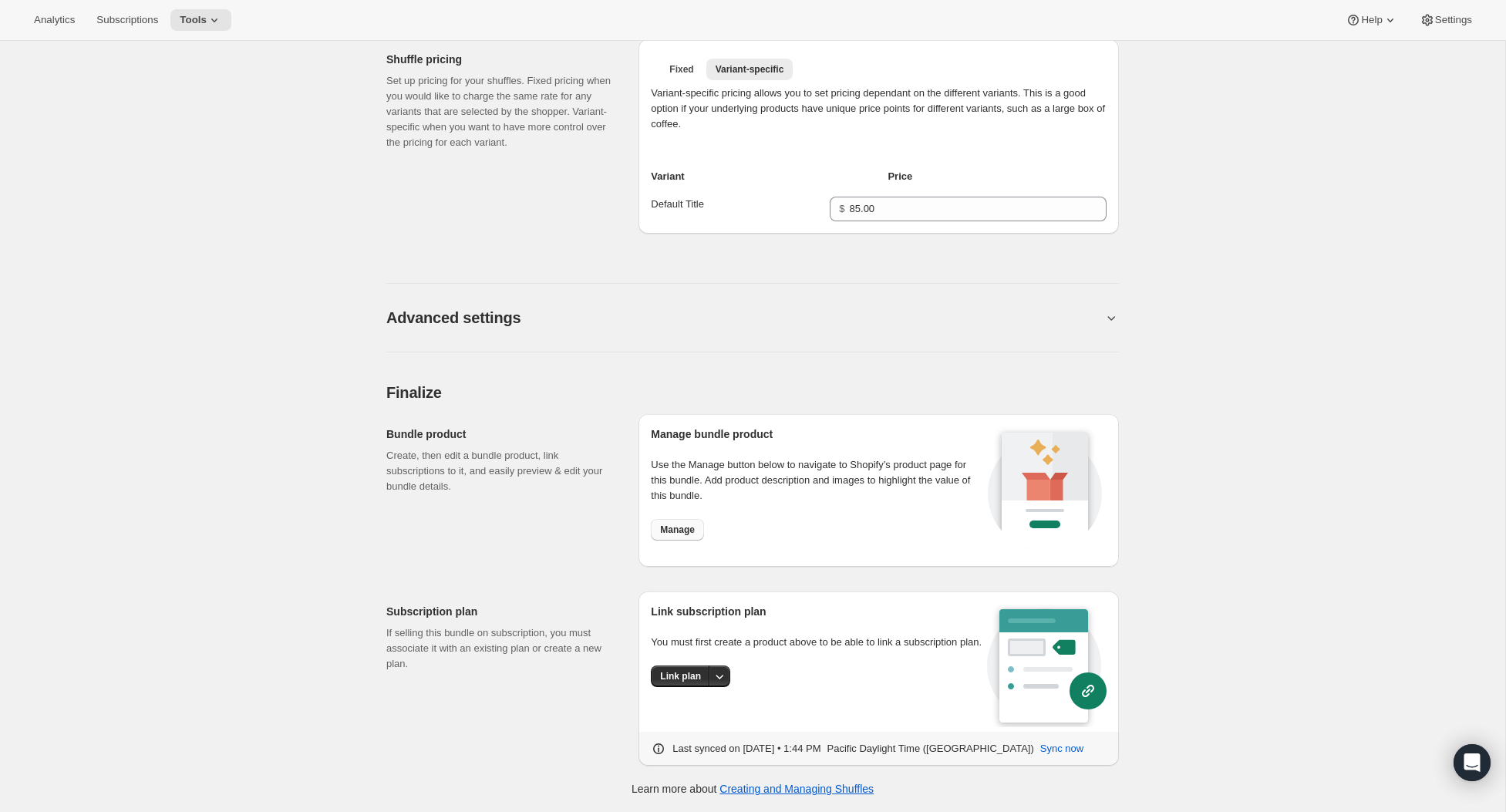
click at [675, 527] on span "Manage" at bounding box center [678, 529] width 35 height 13
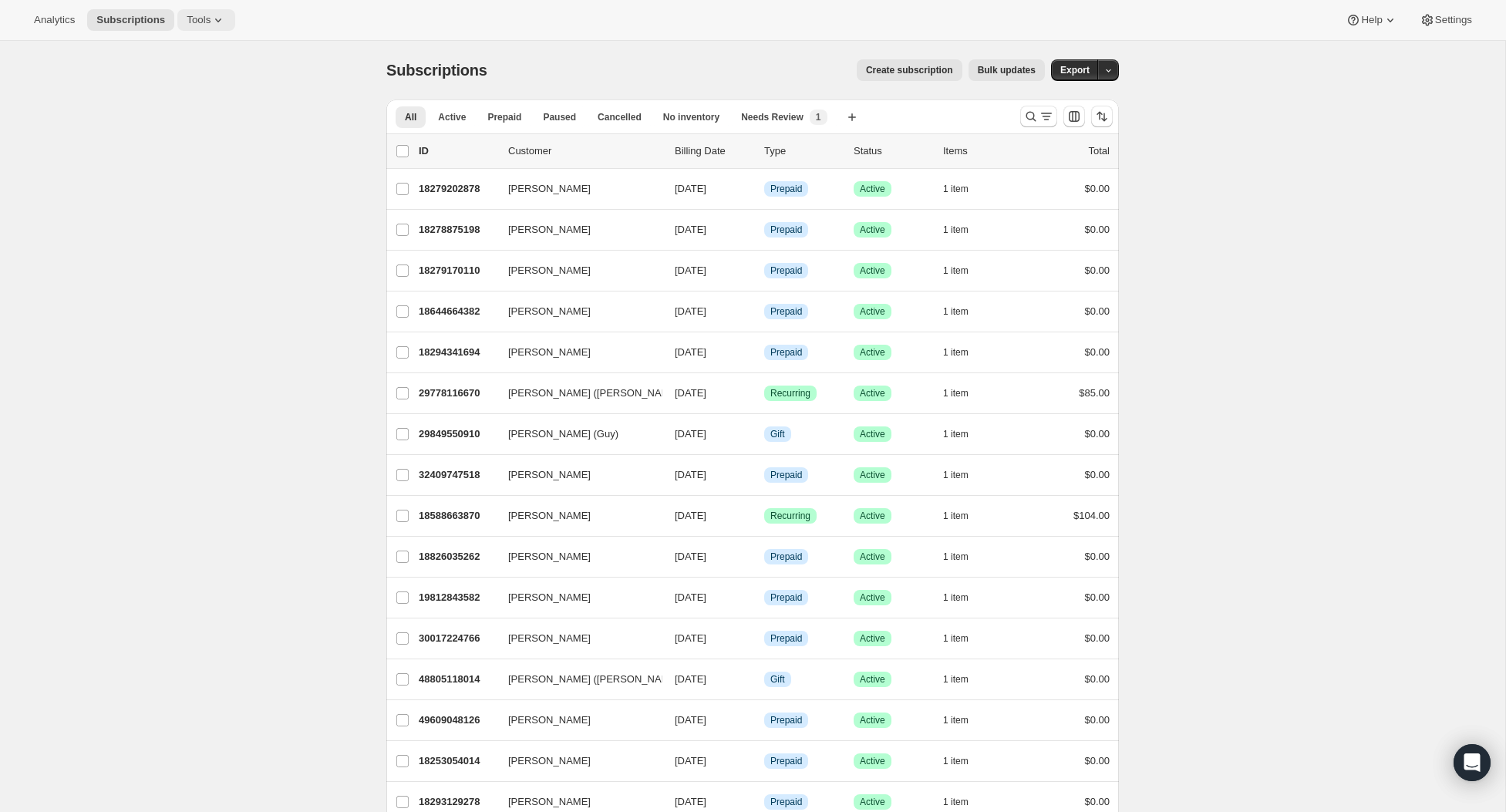
click at [205, 17] on span "Tools" at bounding box center [198, 19] width 24 height 13
click at [215, 59] on button "Subscription Plans" at bounding box center [207, 52] width 166 height 25
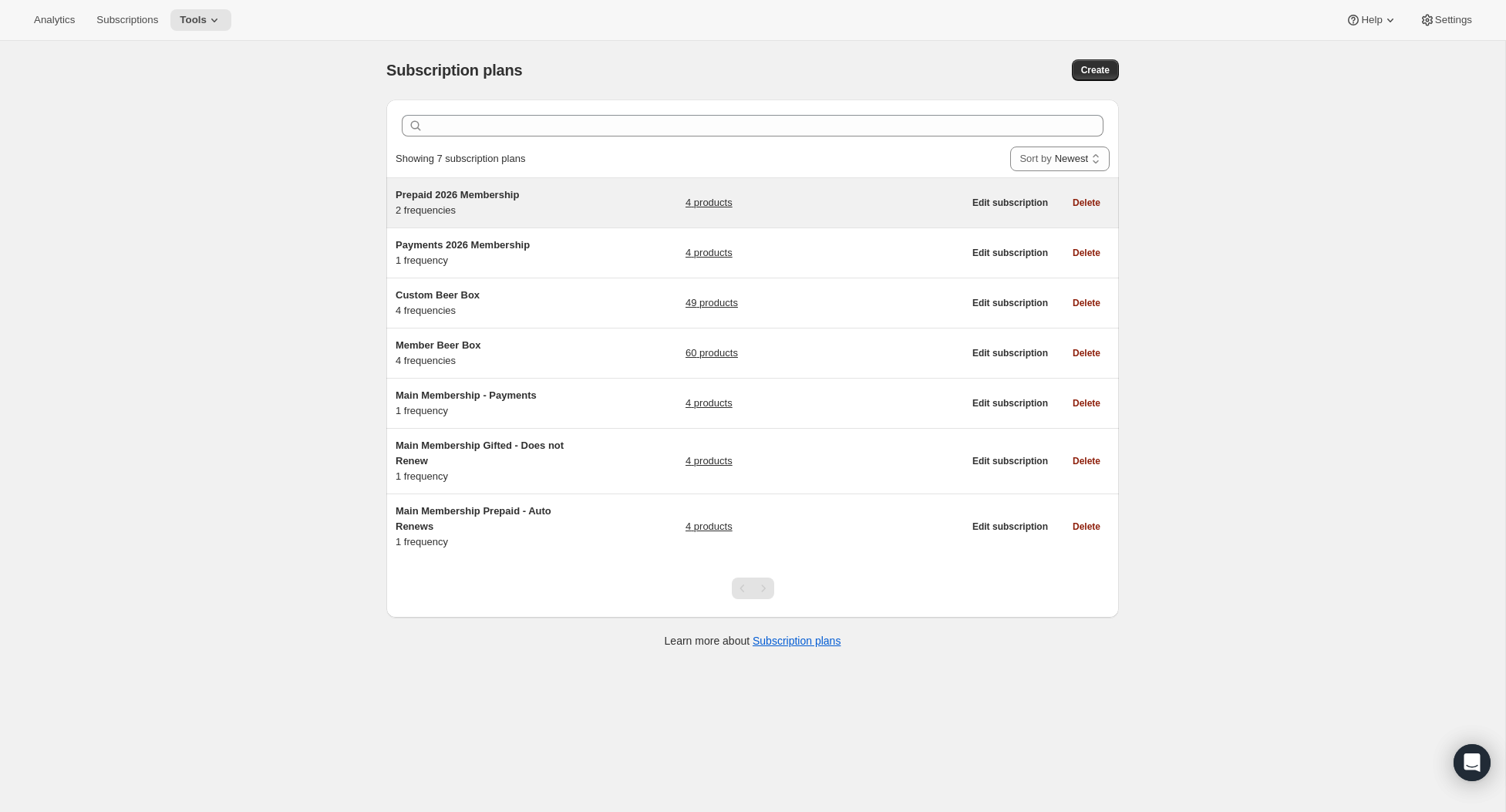
click at [501, 189] on span "Prepaid 2026 Membership" at bounding box center [458, 195] width 124 height 12
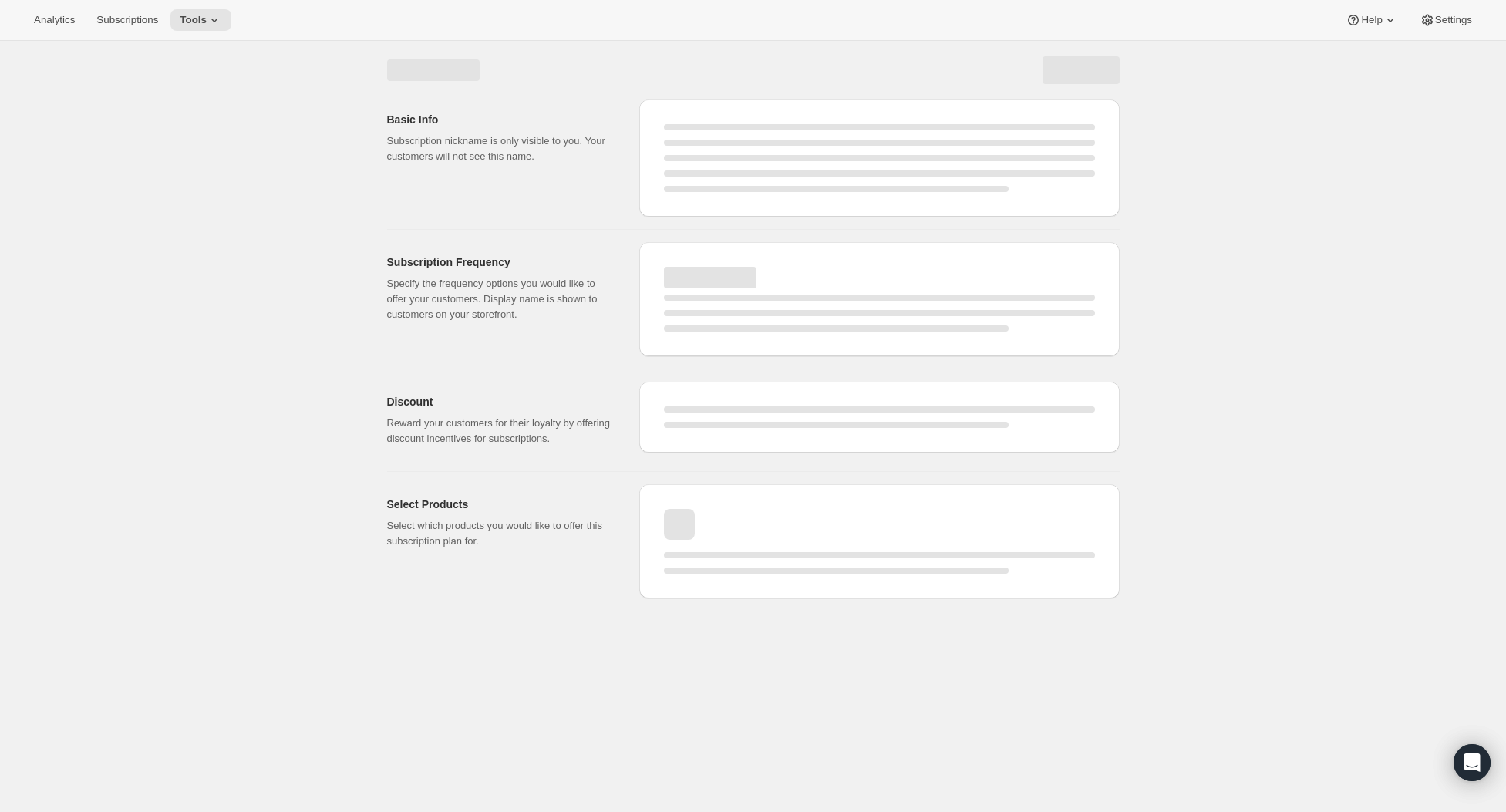
select select "WEEK"
select select "MONTH"
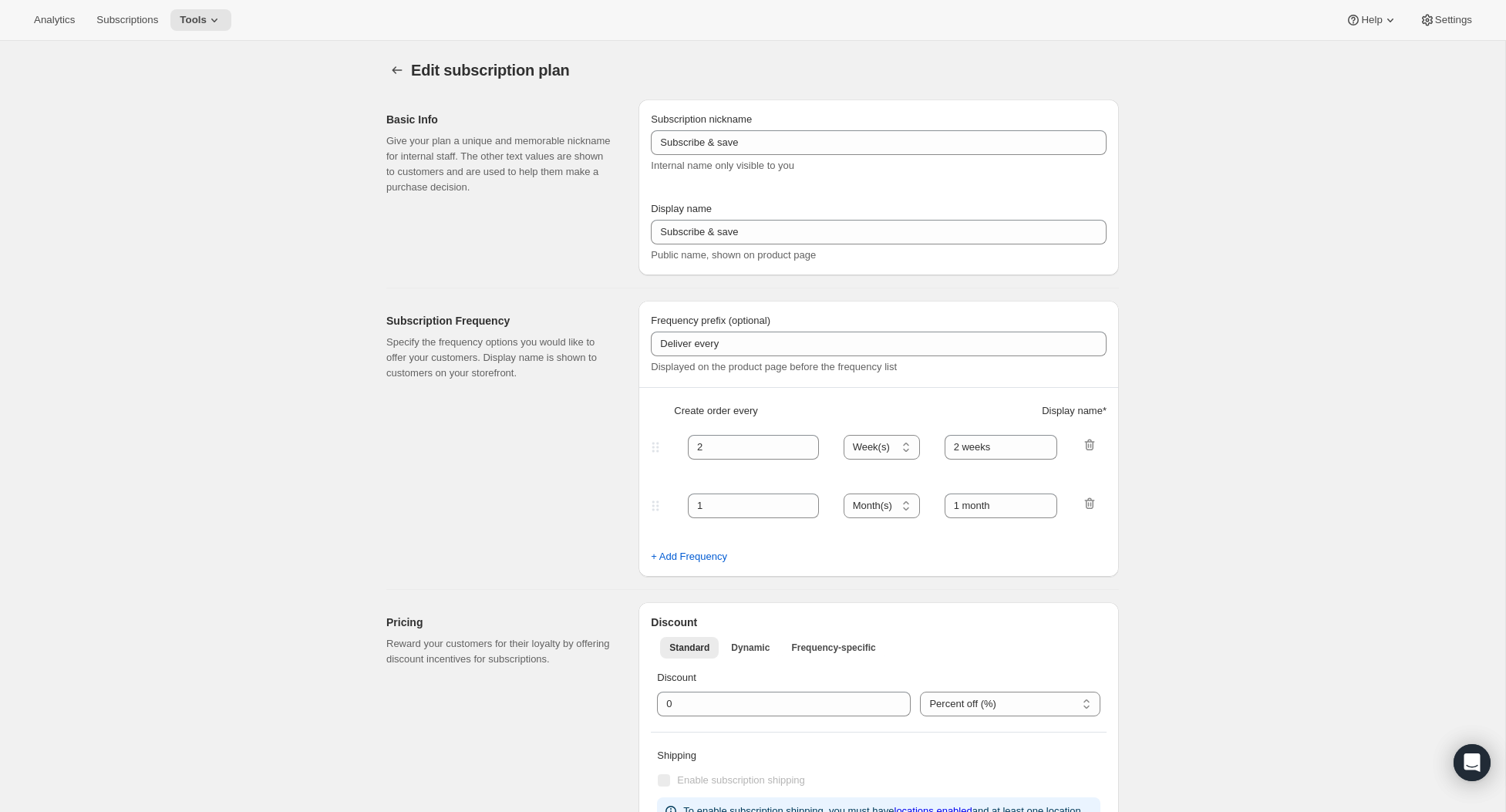
type input "Prepaid 2026 Membership"
type input "Prepaid Annual Membership"
type input "Welcome Kit & 1st Collection will ship early Feb 2026"
checkbox input "true"
select select "ENABLED"
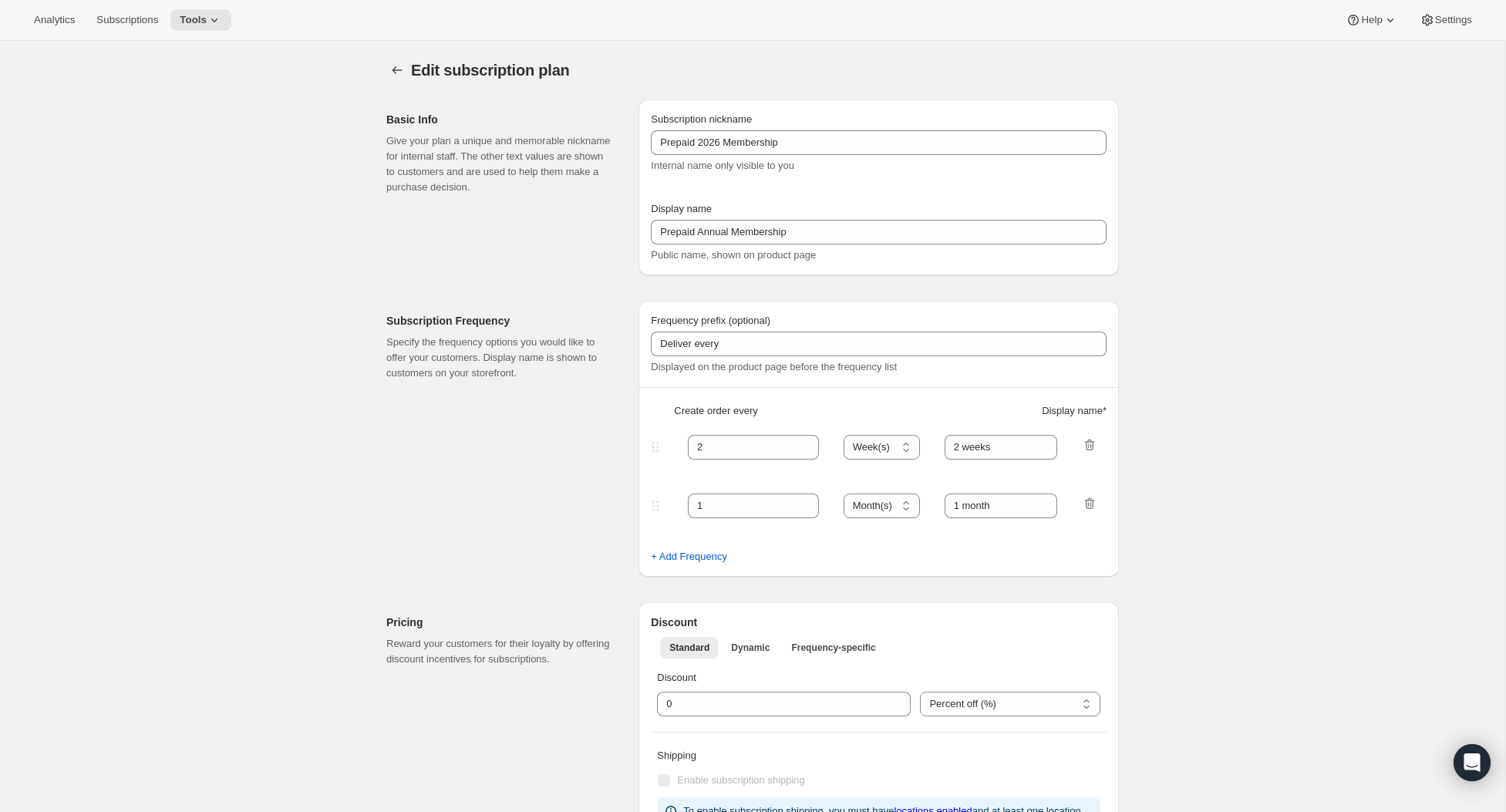
select select "WEEK"
select select "YEARDAY"
select select "26"
select select "4"
select select "20"
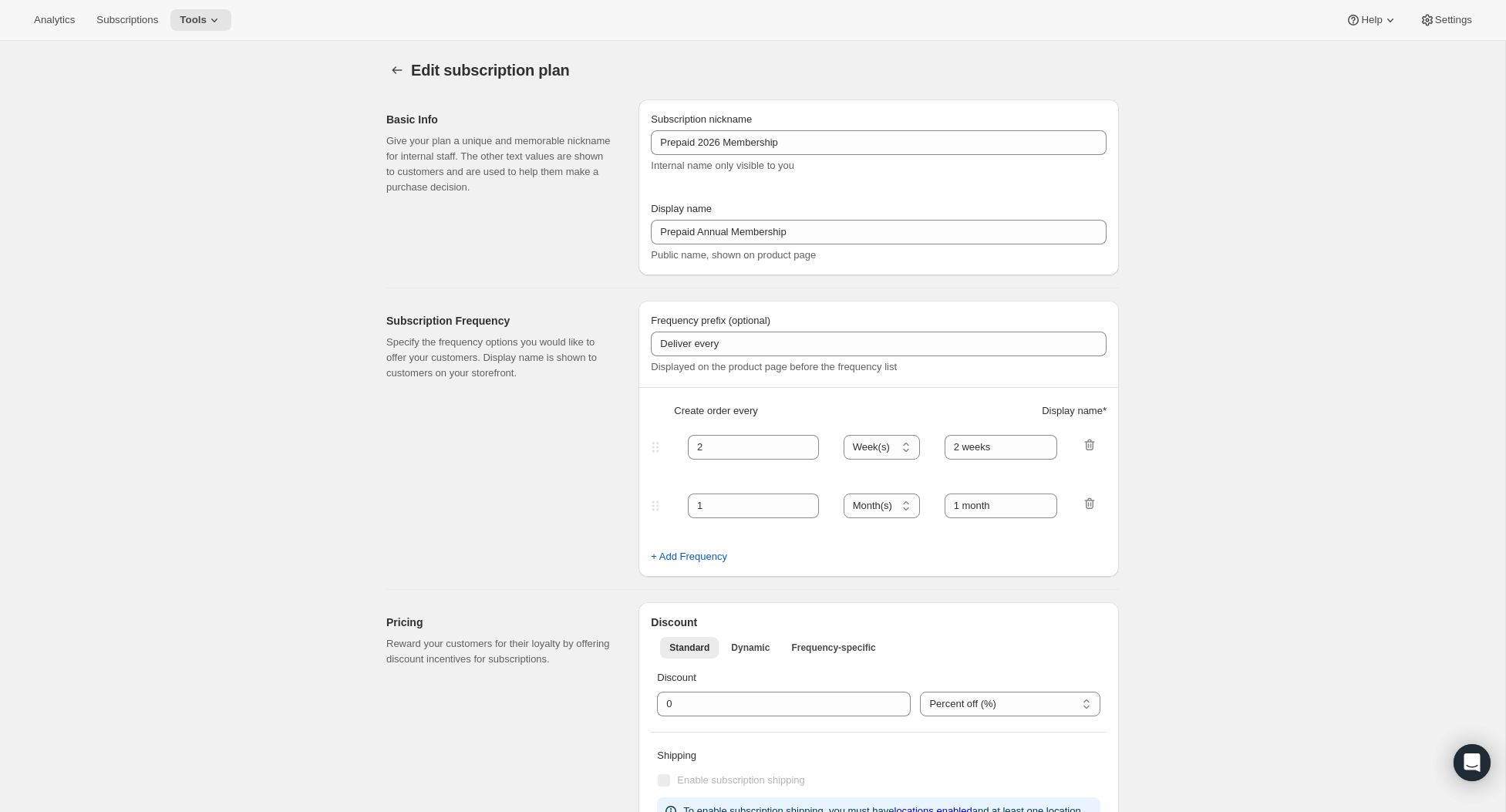
select select "7"
select select "20"
select select "10"
select select "12"
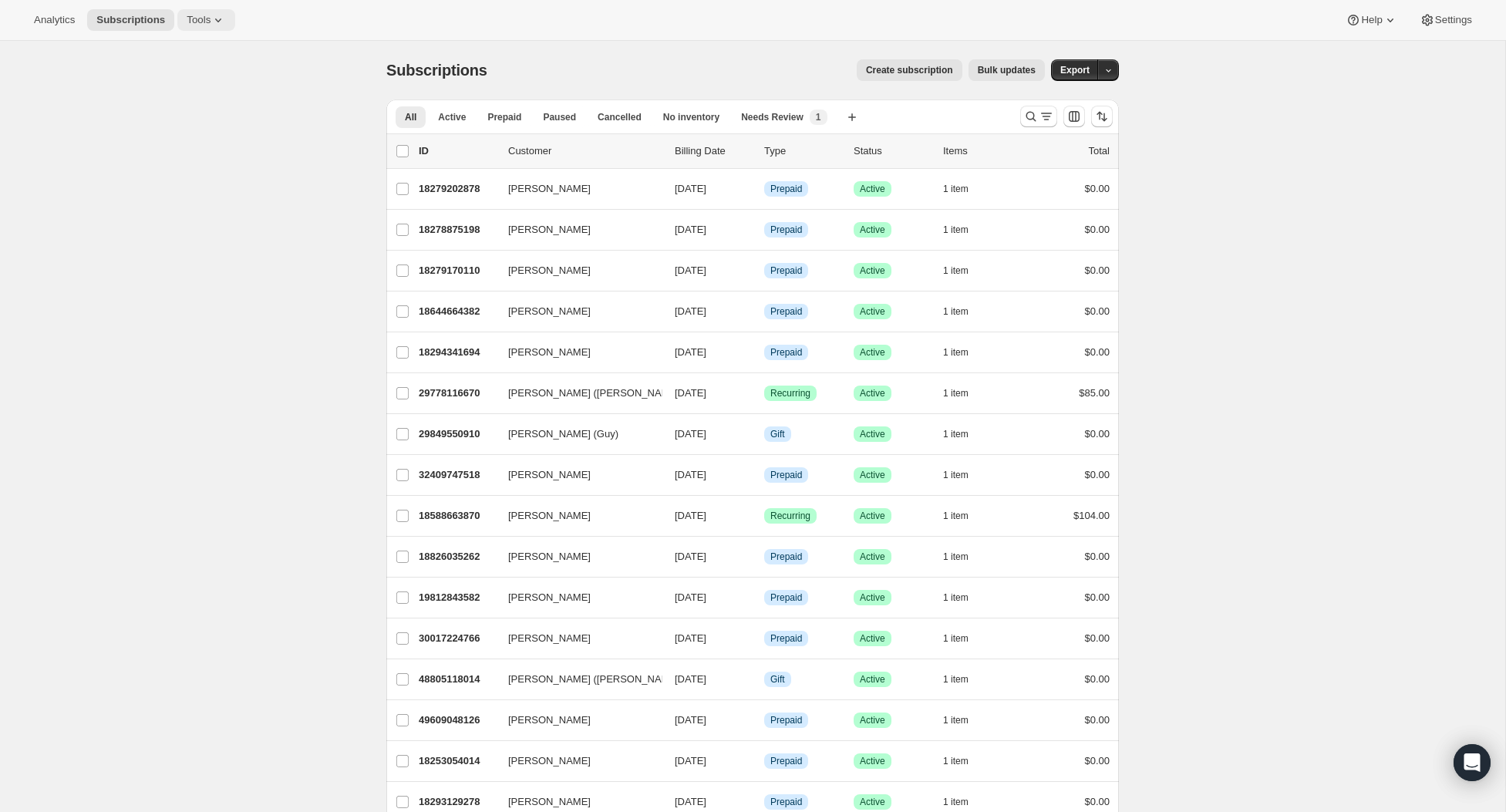
click at [190, 17] on span "Tools" at bounding box center [198, 19] width 24 height 13
click at [205, 53] on span "Subscription Plans" at bounding box center [192, 51] width 83 height 12
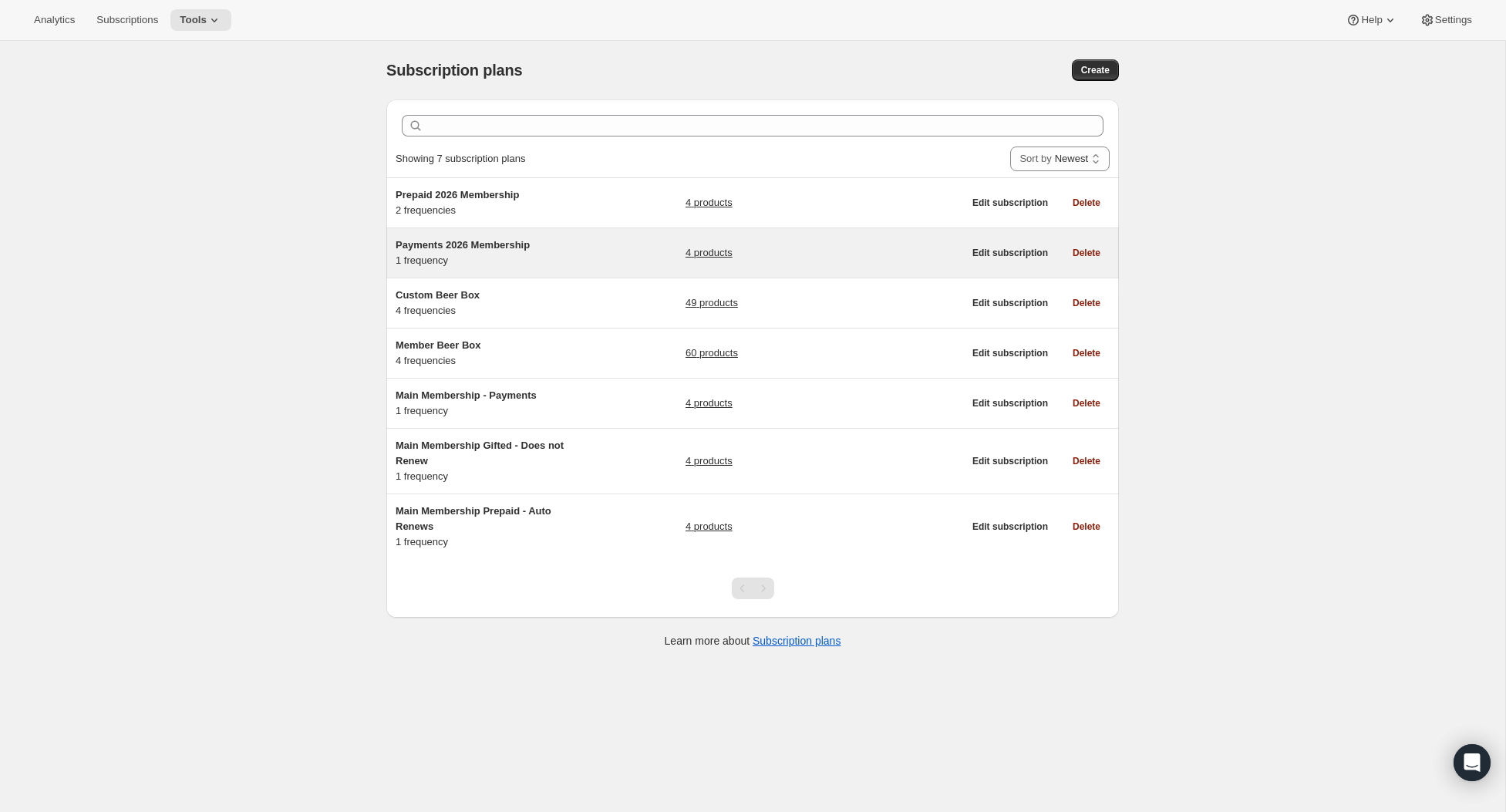
drag, startPoint x: 492, startPoint y: 241, endPoint x: 492, endPoint y: 250, distance: 9.0
click at [492, 241] on span "Payments 2026 Membership" at bounding box center [463, 245] width 135 height 12
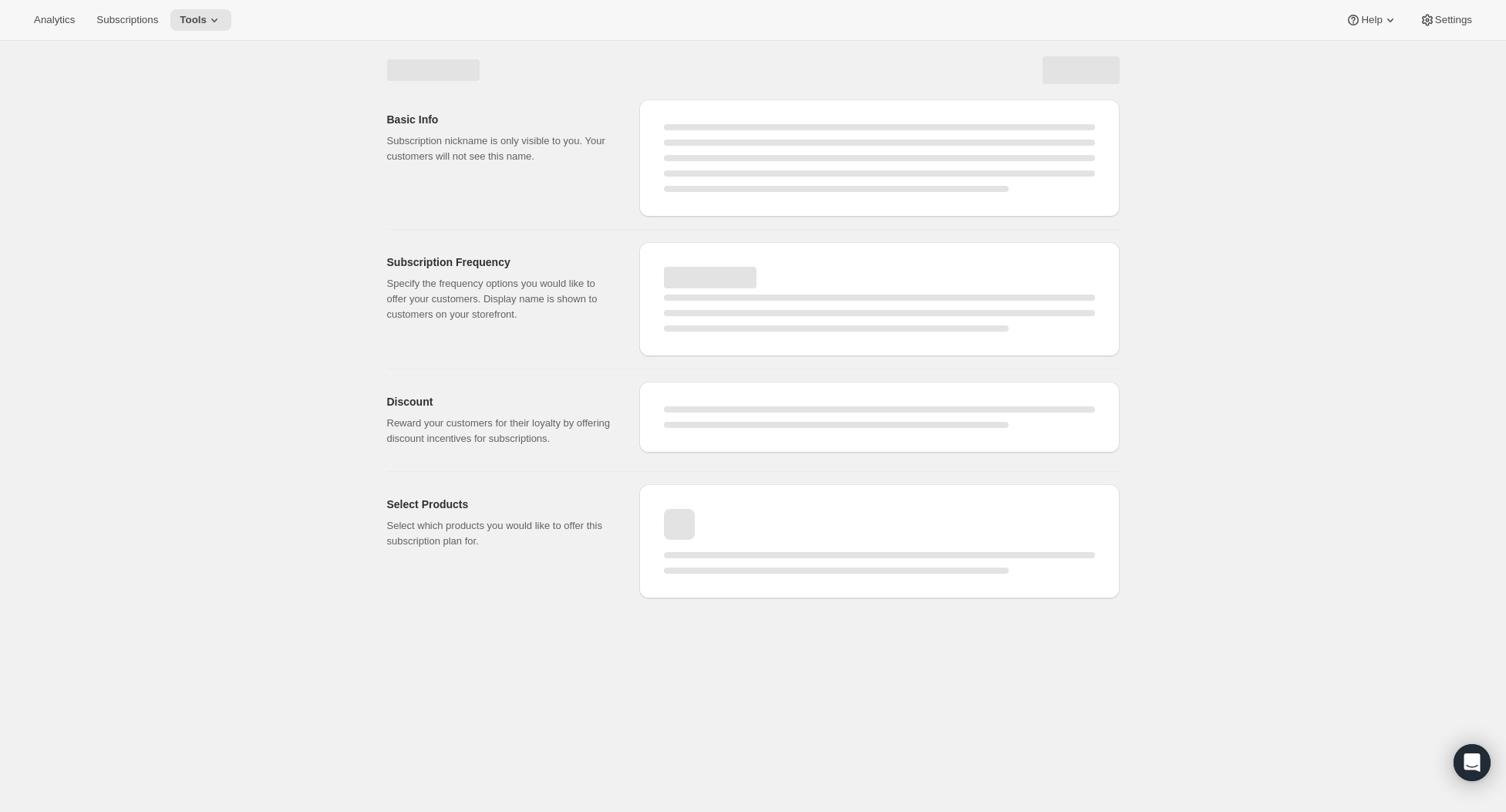
select select "WEEK"
select select "MONTH"
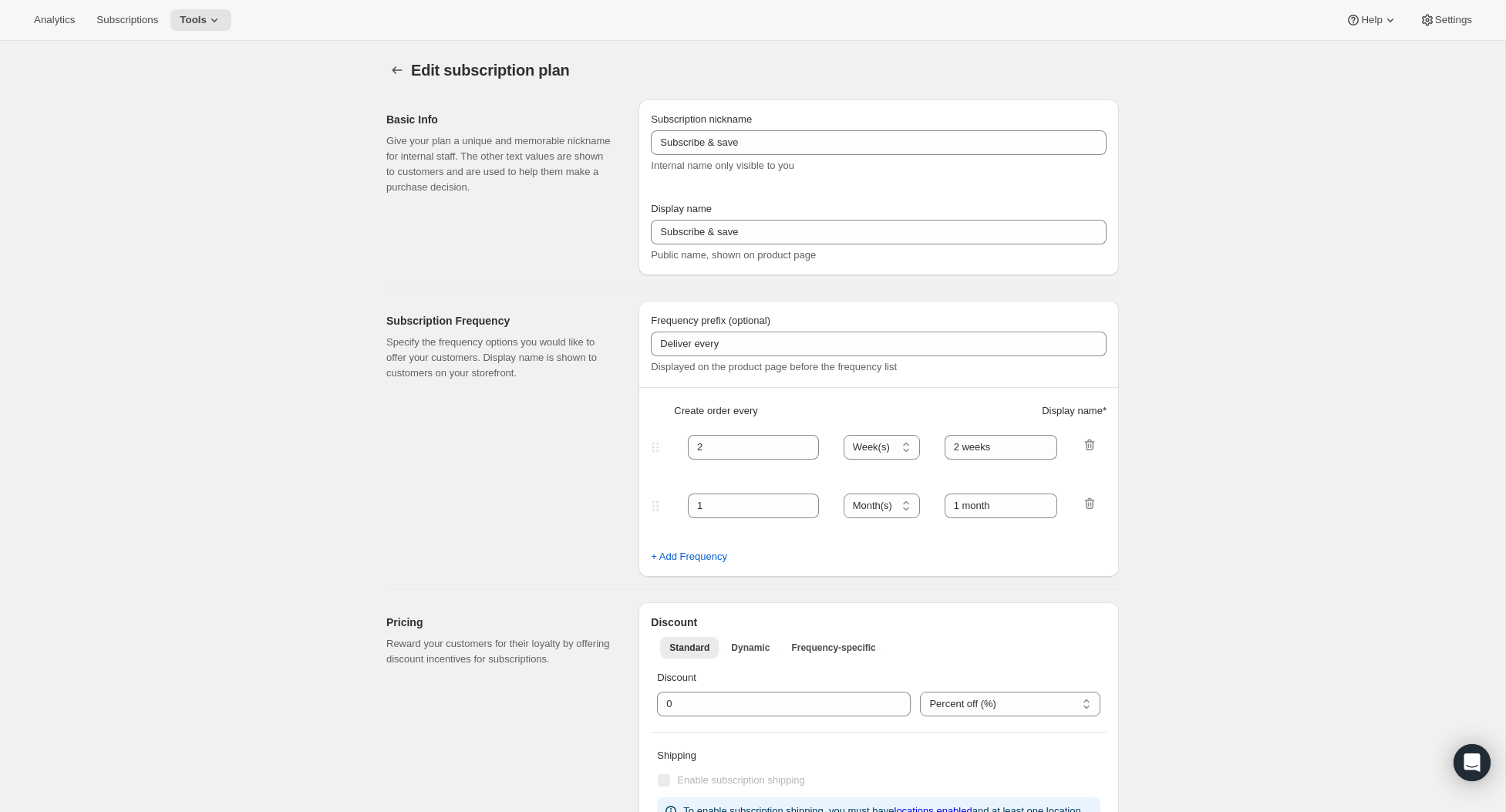
type input "Payments 2026 Membership"
type input "Payments"
type input "12"
type input "5 Payments of $85"
type input "Welcome Kit & 1st Collection will ship early Feb 2026"
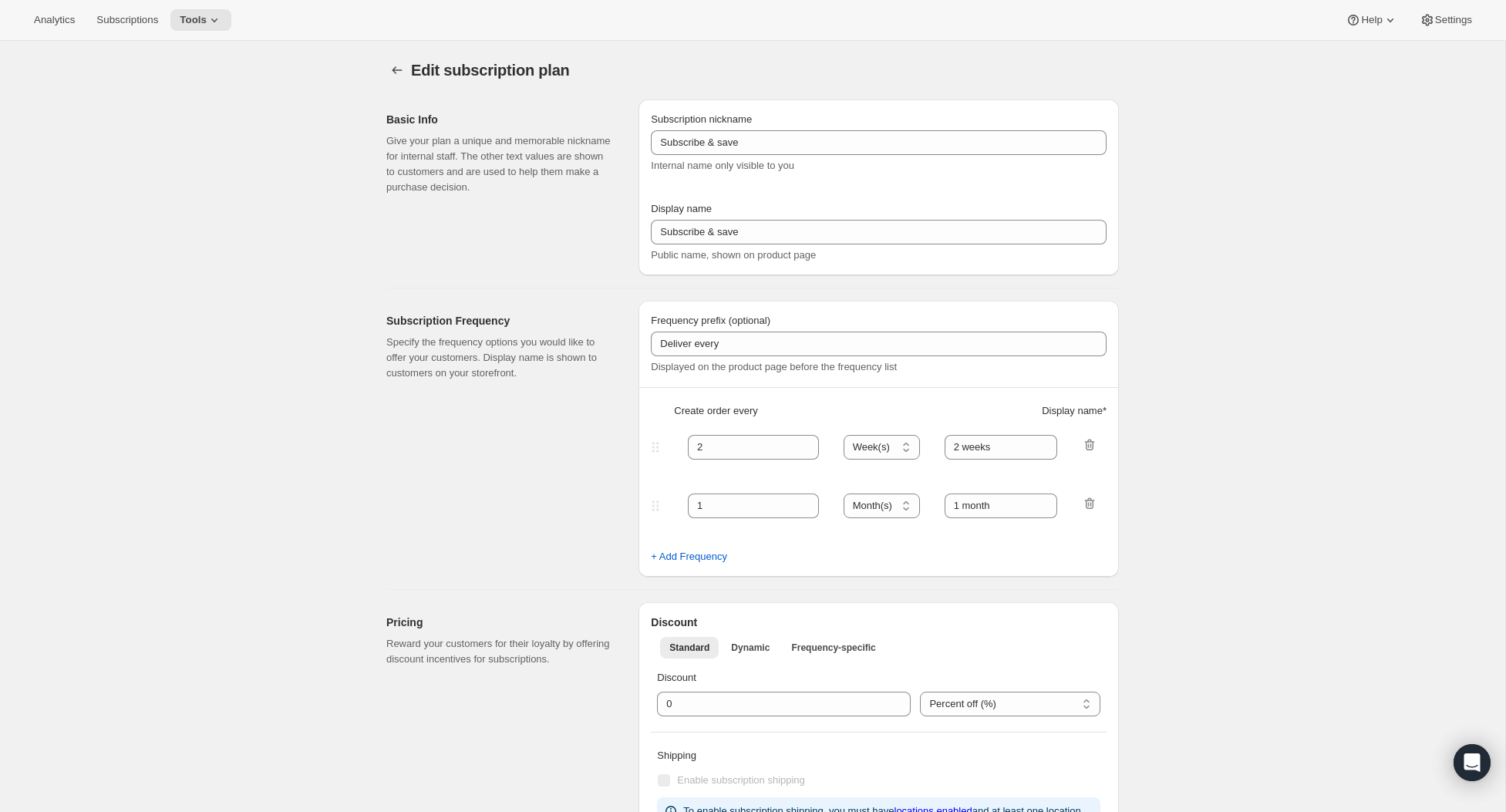
checkbox input "true"
select select "YEARDAY"
select select "26"
select select "4"
select select "20"
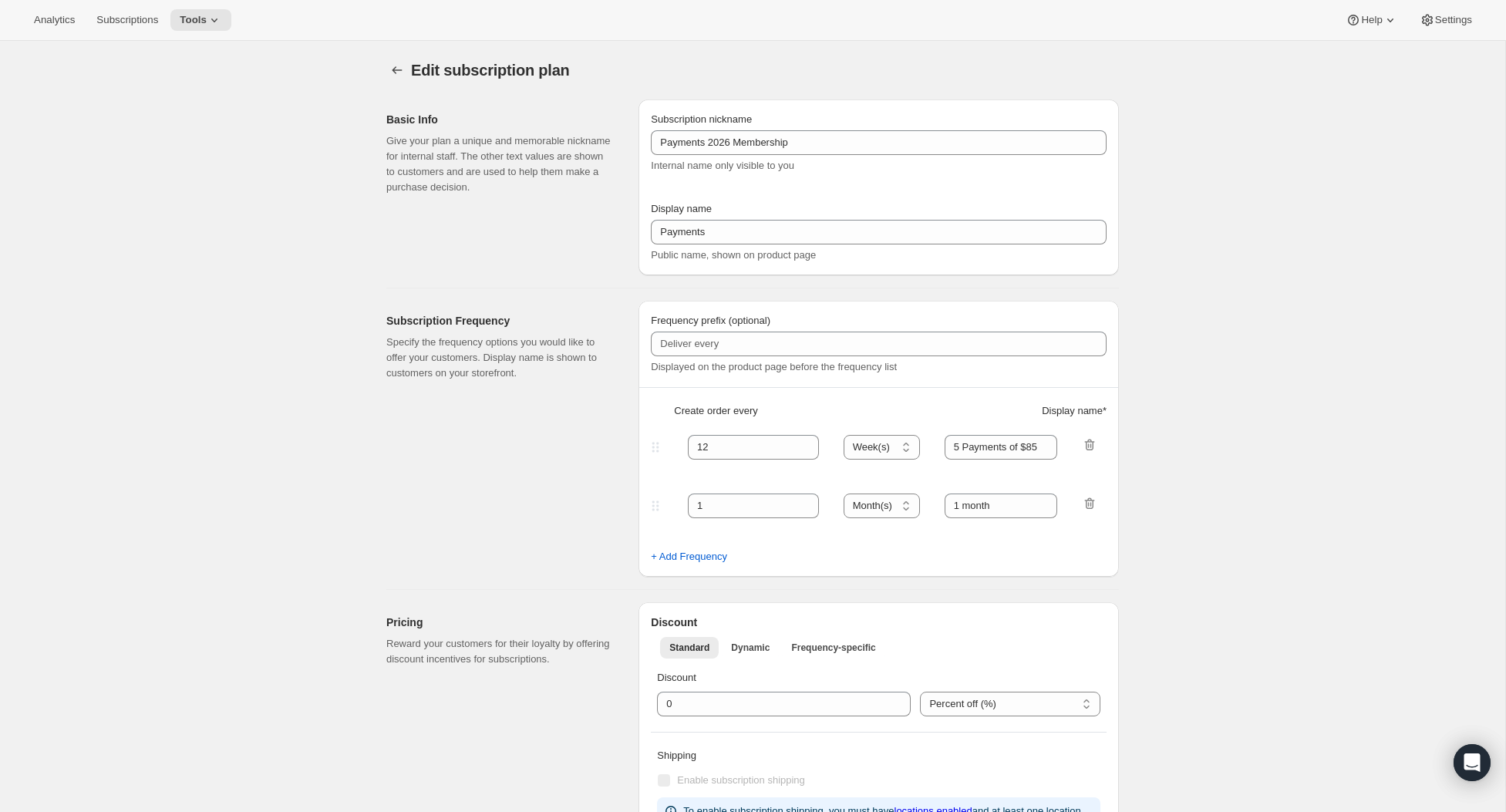
select select "7"
select select "20"
select select "10"
select select "12"
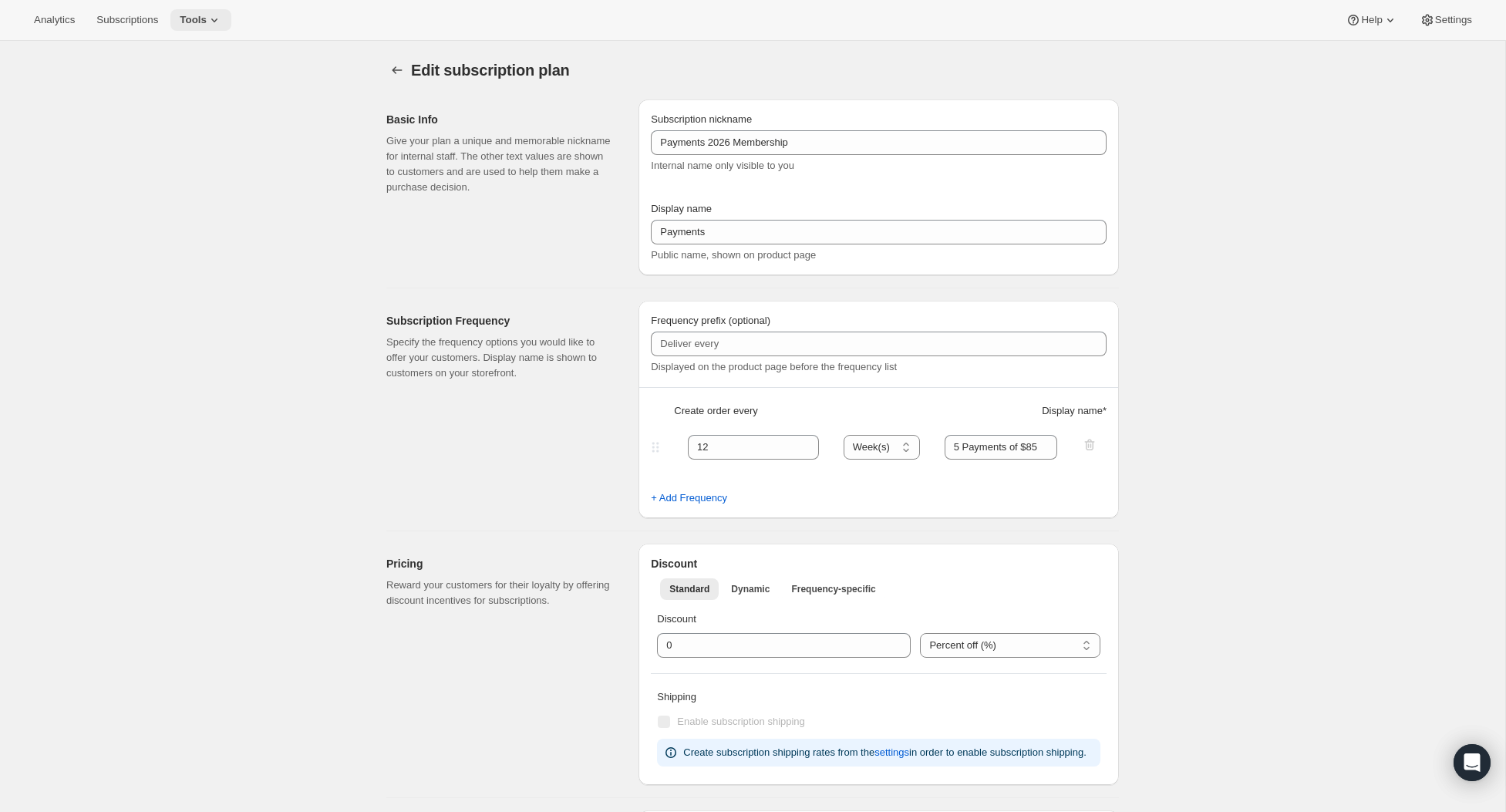
click at [204, 27] on button "Tools" at bounding box center [200, 20] width 61 height 21
click at [207, 18] on span "Tools" at bounding box center [194, 19] width 27 height 13
click at [200, 100] on span "Bundles" at bounding box center [216, 105] width 136 height 15
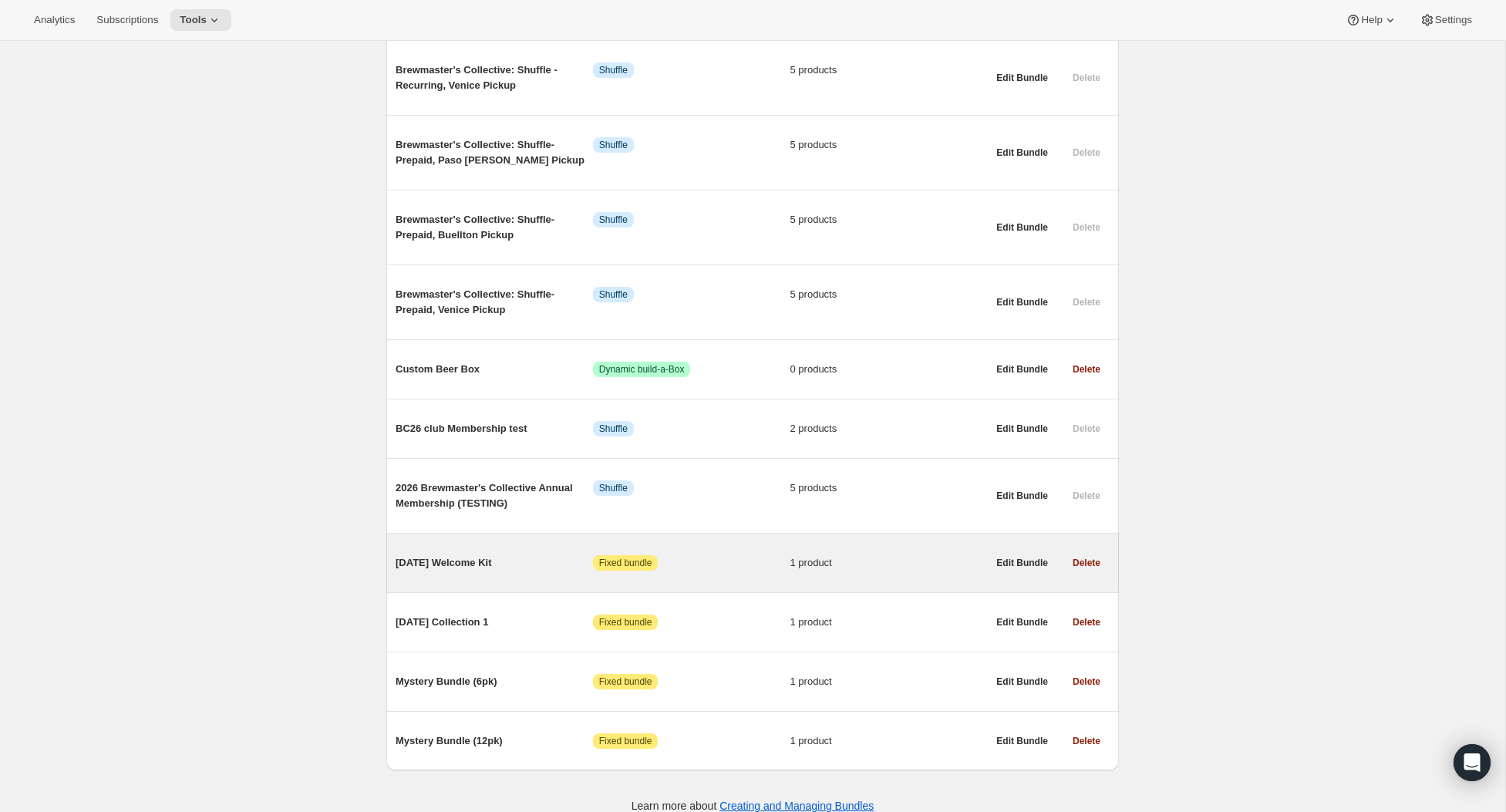
scroll to position [664, 0]
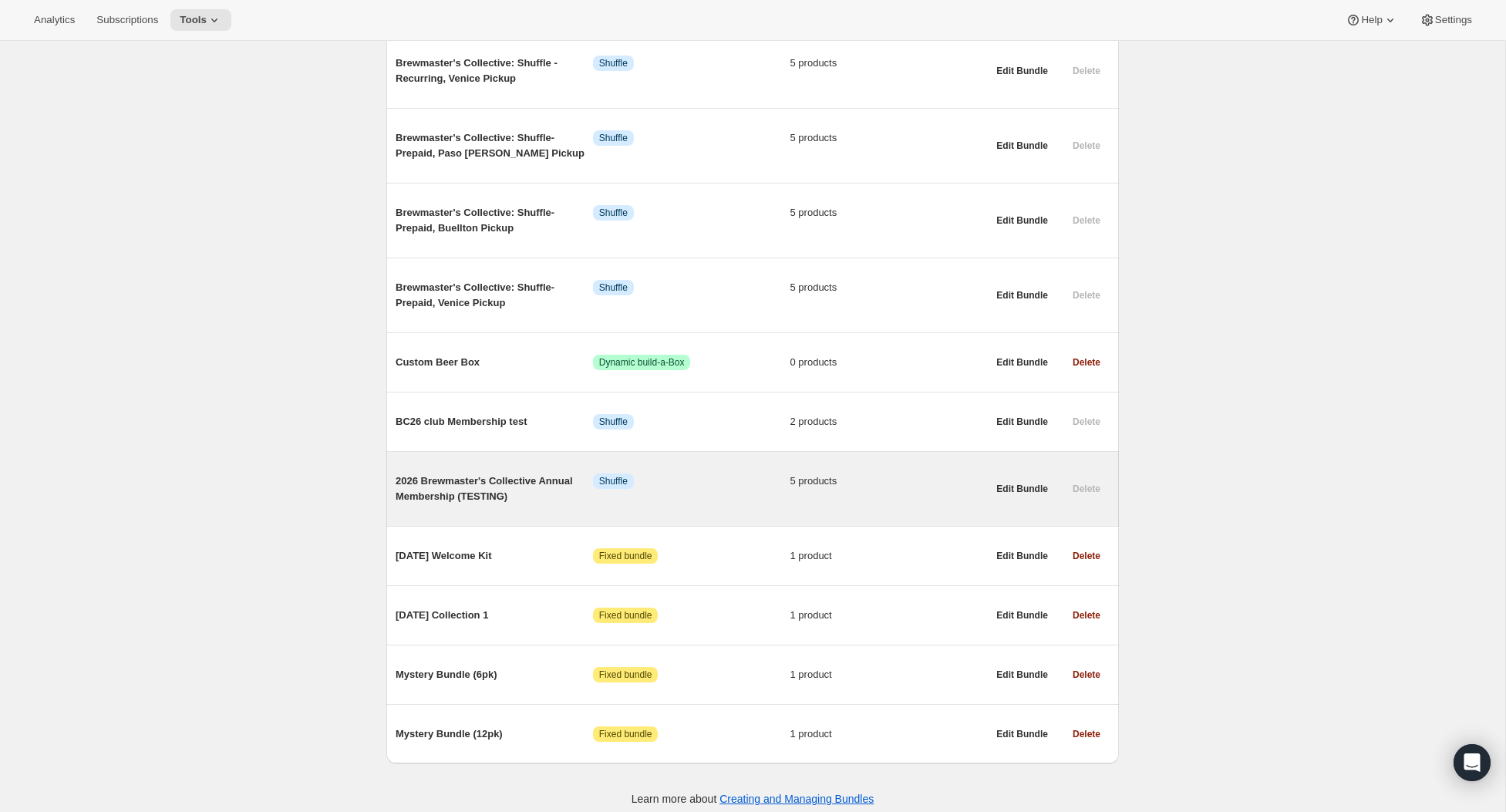
click at [435, 473] on span "2026 Brewmaster's Collective Annual Membership (TESTING)" at bounding box center [495, 489] width 197 height 31
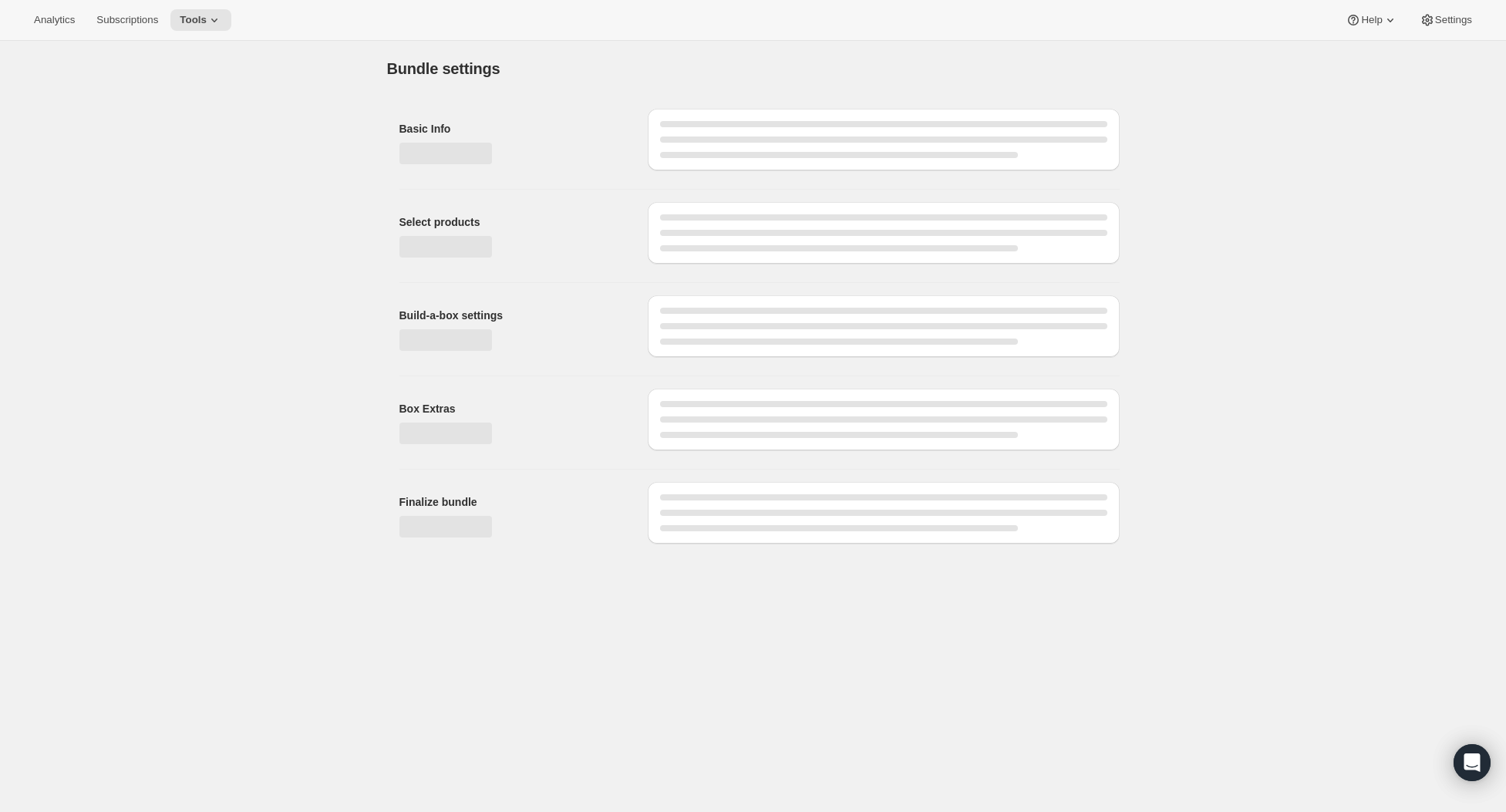
type input "2026 Brewmaster's Collective Annual Membership (TESTING)"
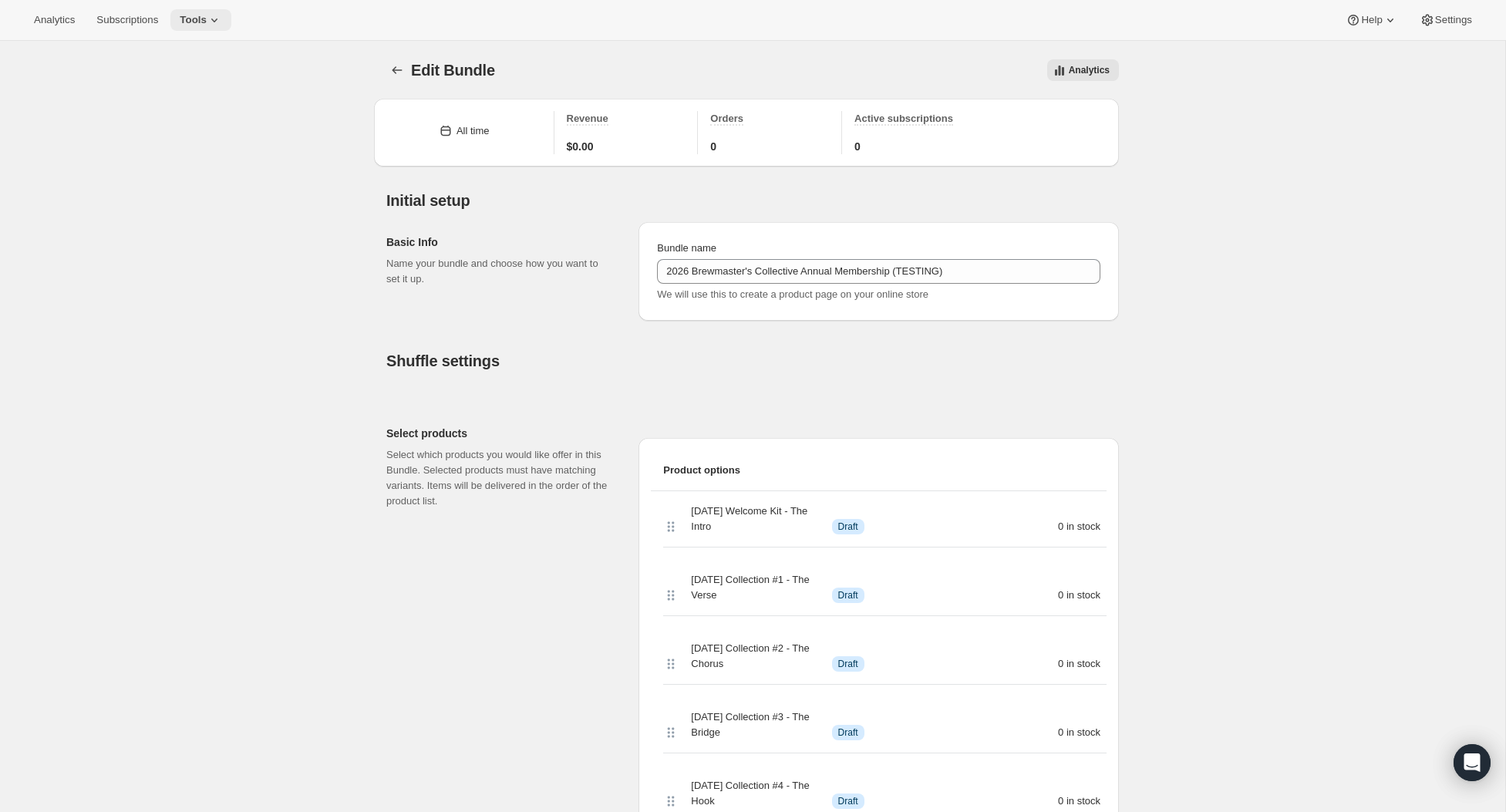
click at [219, 21] on icon at bounding box center [215, 20] width 15 height 15
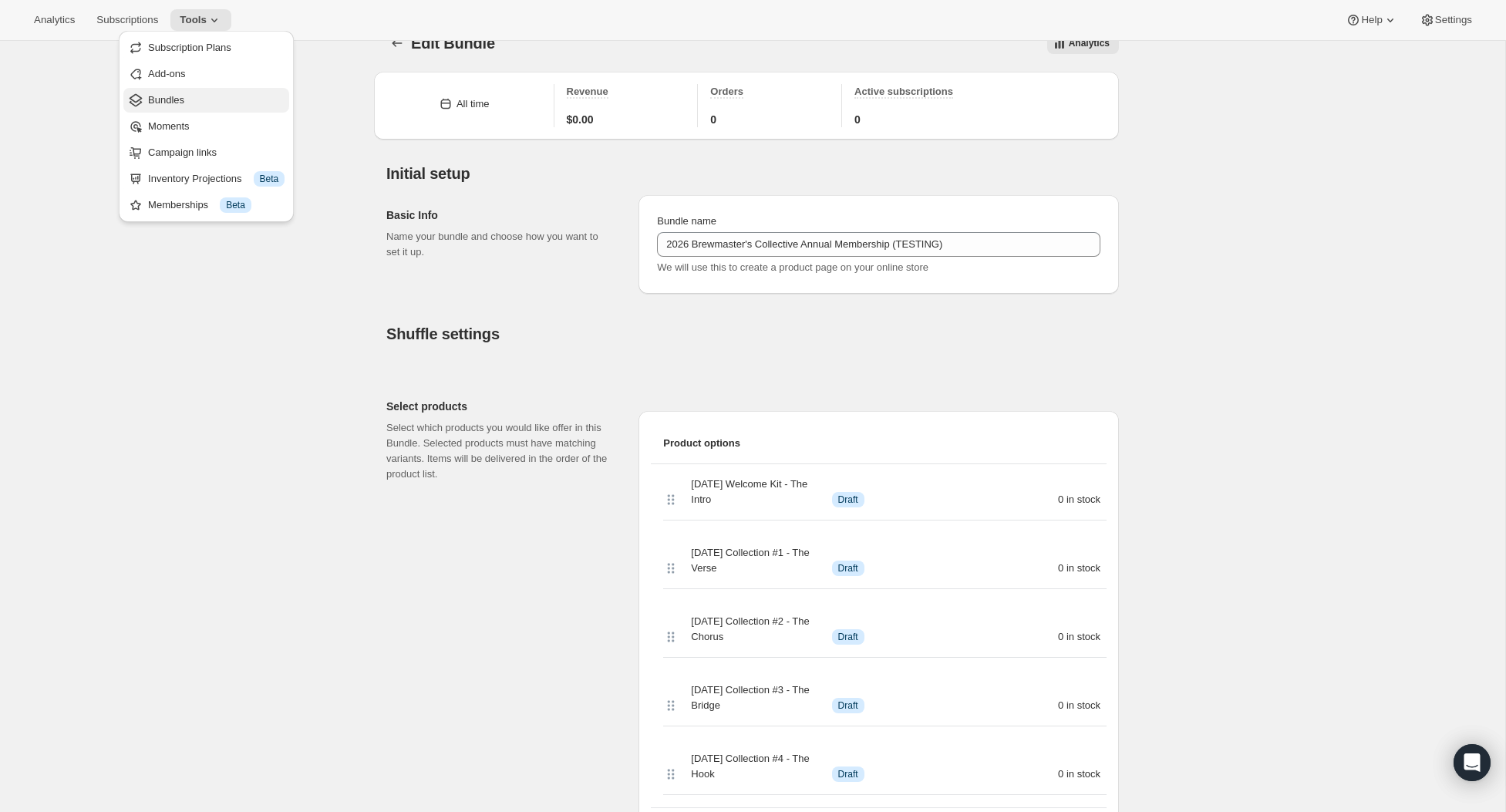
scroll to position [23, 0]
click at [209, 105] on span "Bundles" at bounding box center [216, 105] width 136 height 15
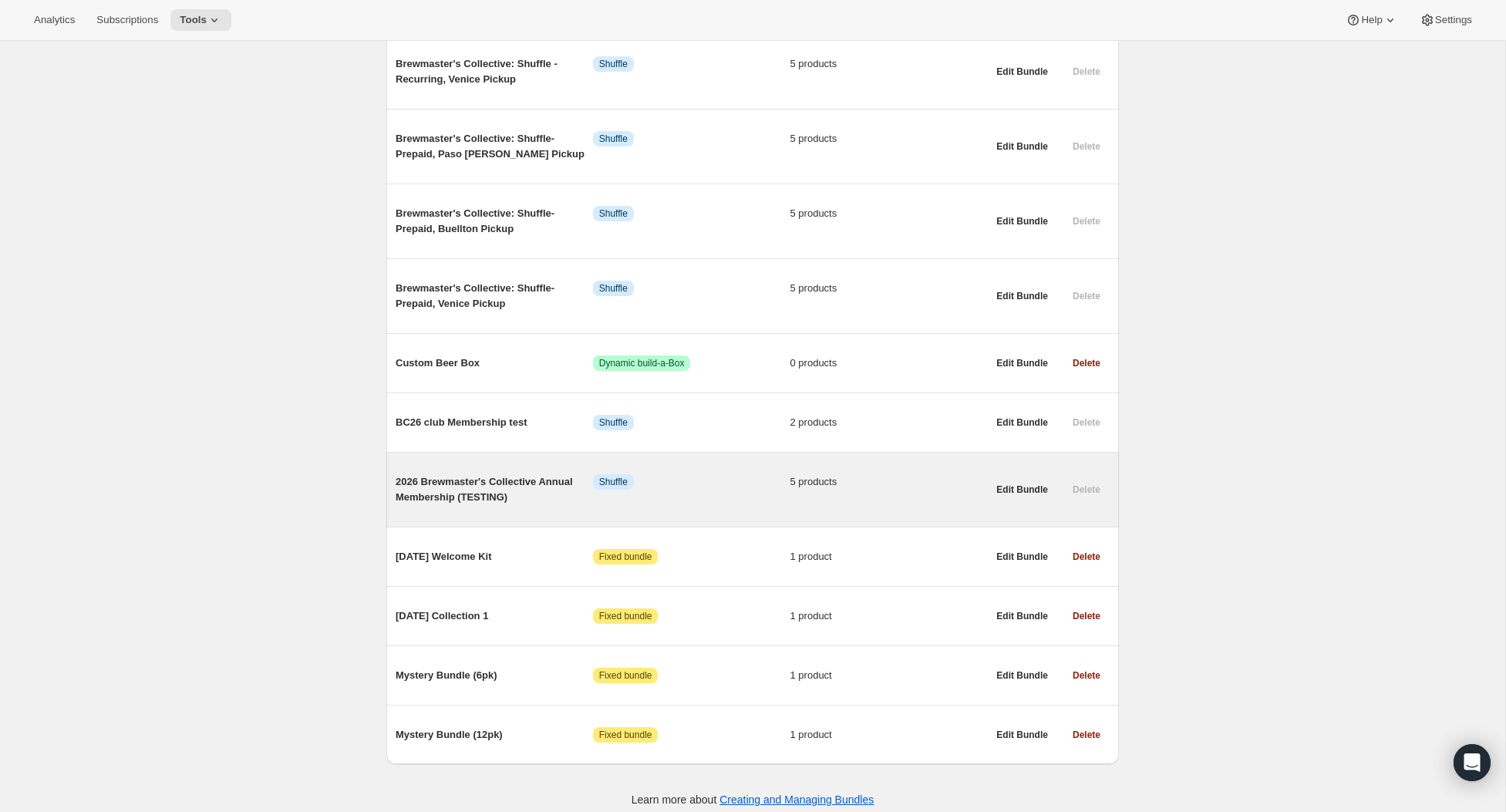
scroll to position [664, 0]
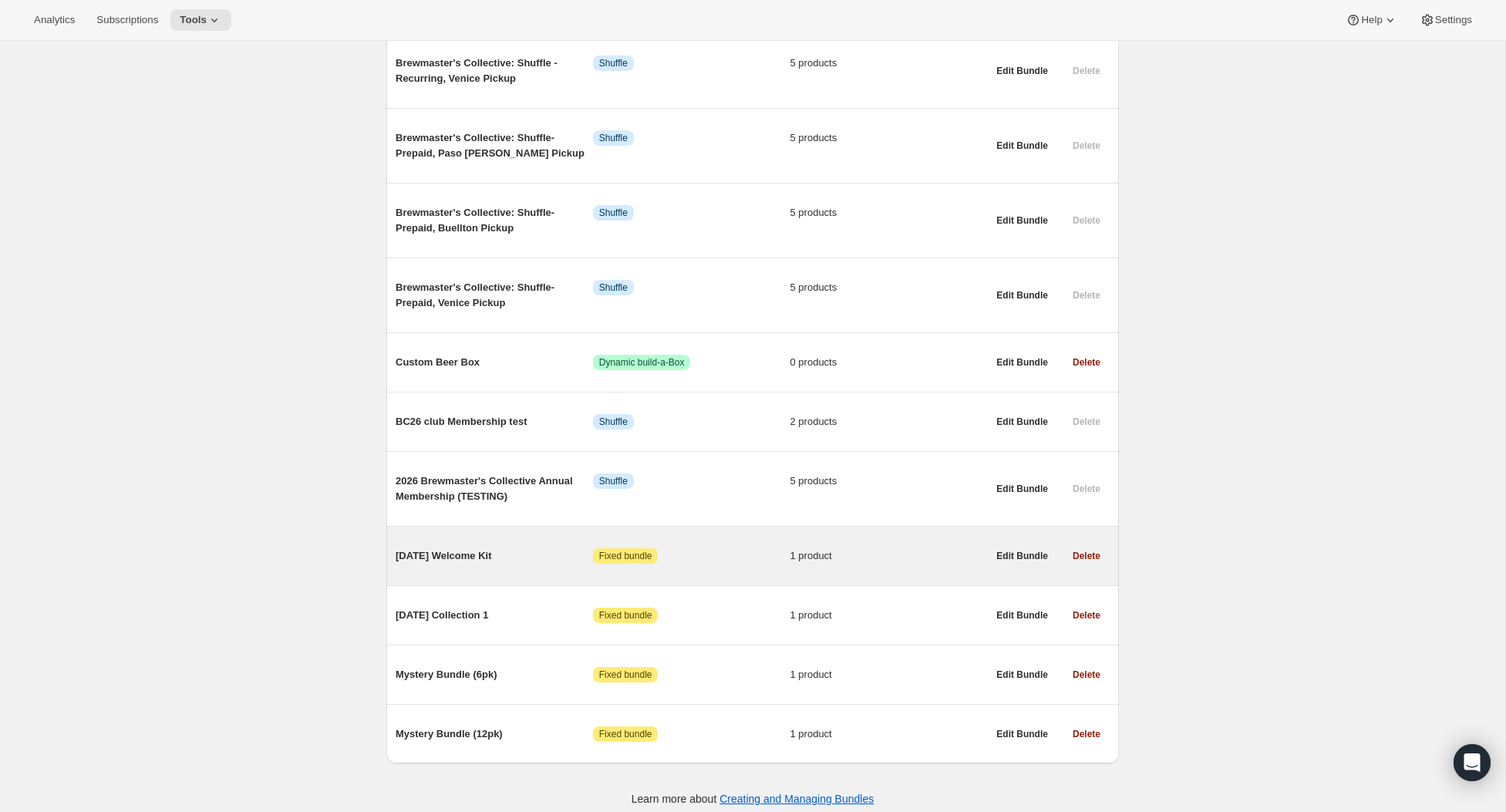
click at [467, 549] on span "[DATE] Welcome Kit" at bounding box center [495, 556] width 197 height 15
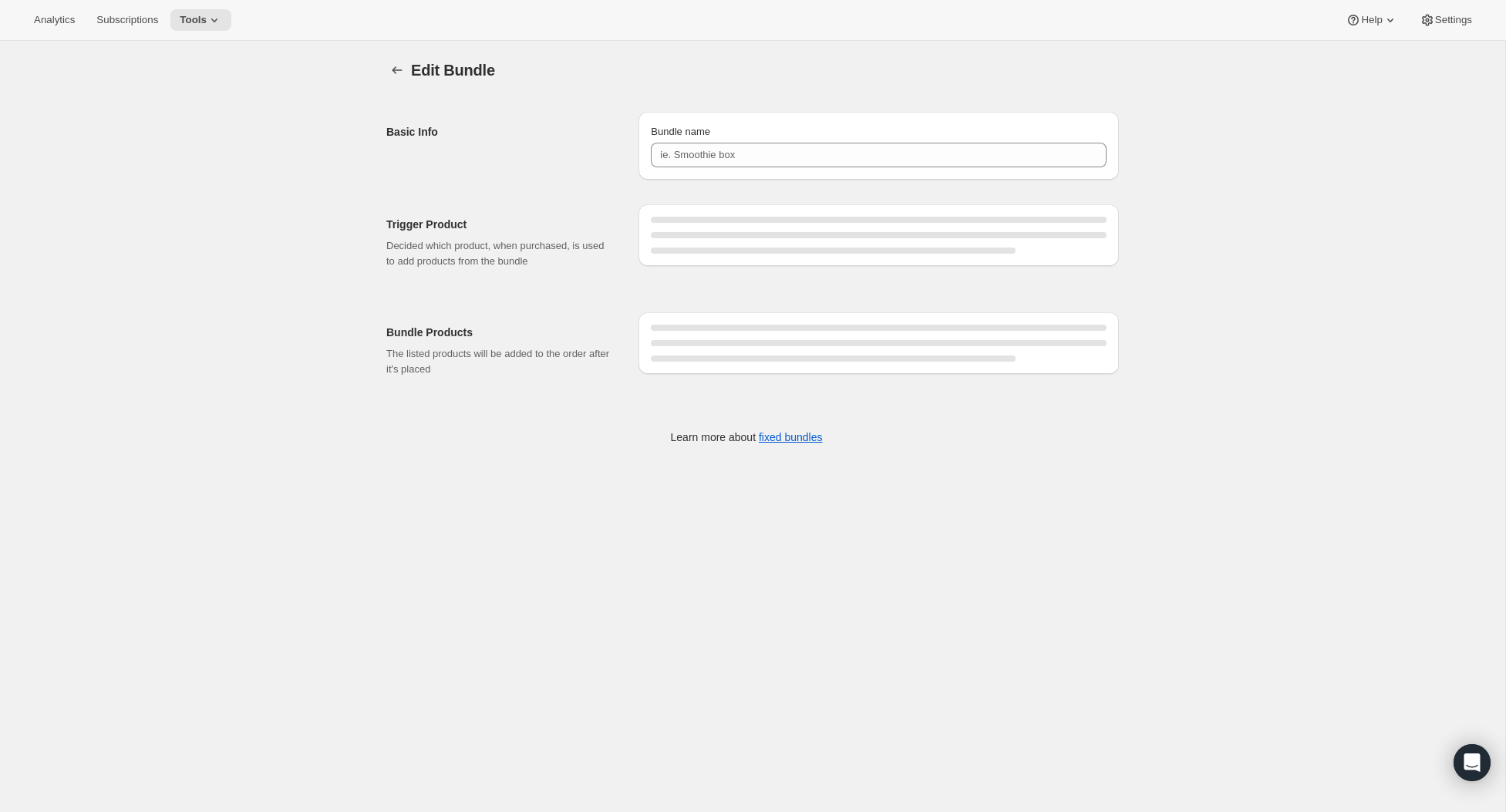
type input "[DATE] Welcome Kit"
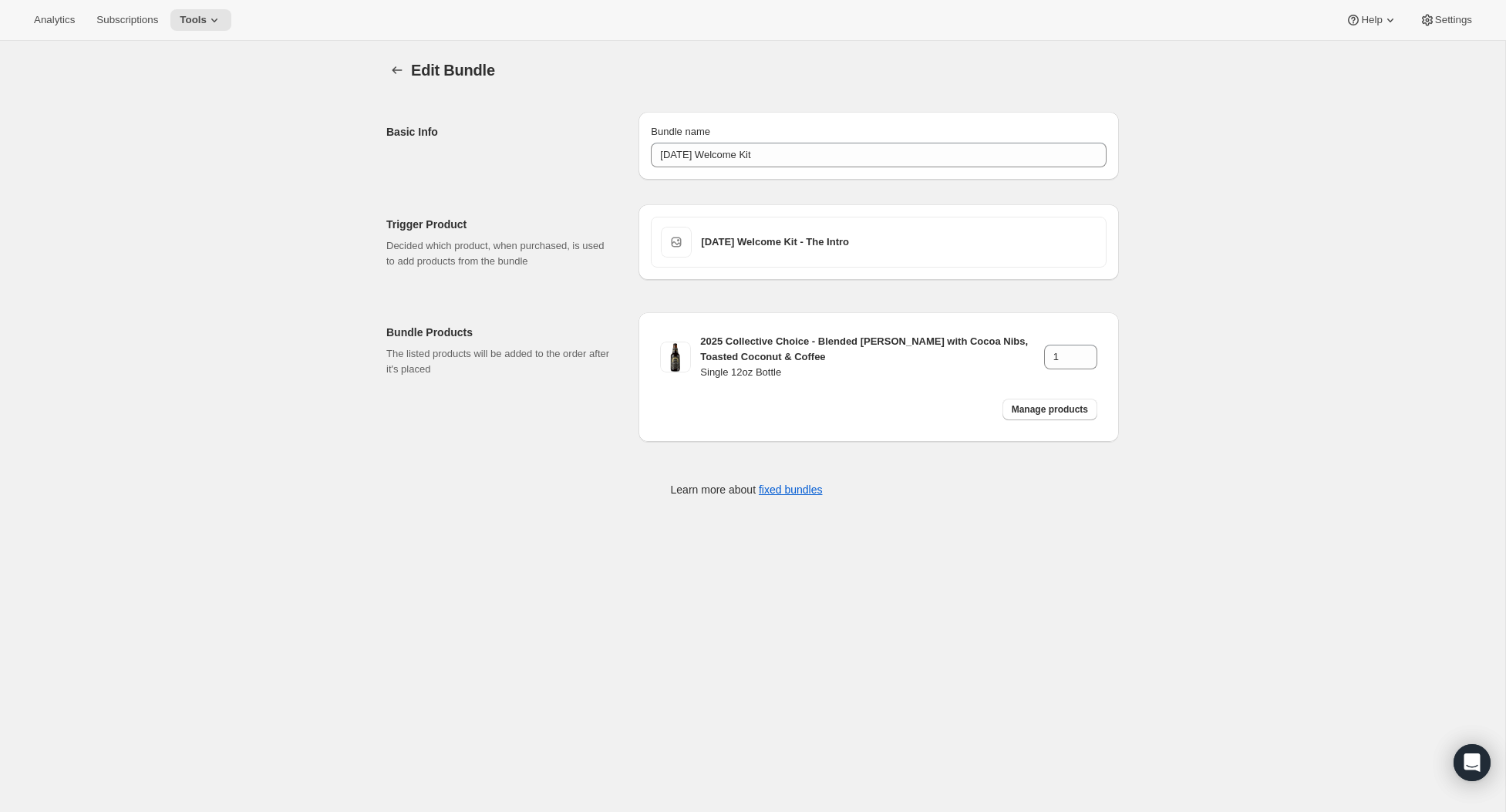
click at [273, 62] on div "Edit Bundle. This page is ready Edit Bundle Basic Info Bundle name [DATE] Welco…" at bounding box center [753, 288] width 1506 height 496
click at [219, 14] on icon at bounding box center [215, 20] width 15 height 15
click at [421, 80] on div "Edit Bundle" at bounding box center [766, 70] width 708 height 21
click at [386, 67] on button "Bundles" at bounding box center [397, 70] width 21 height 21
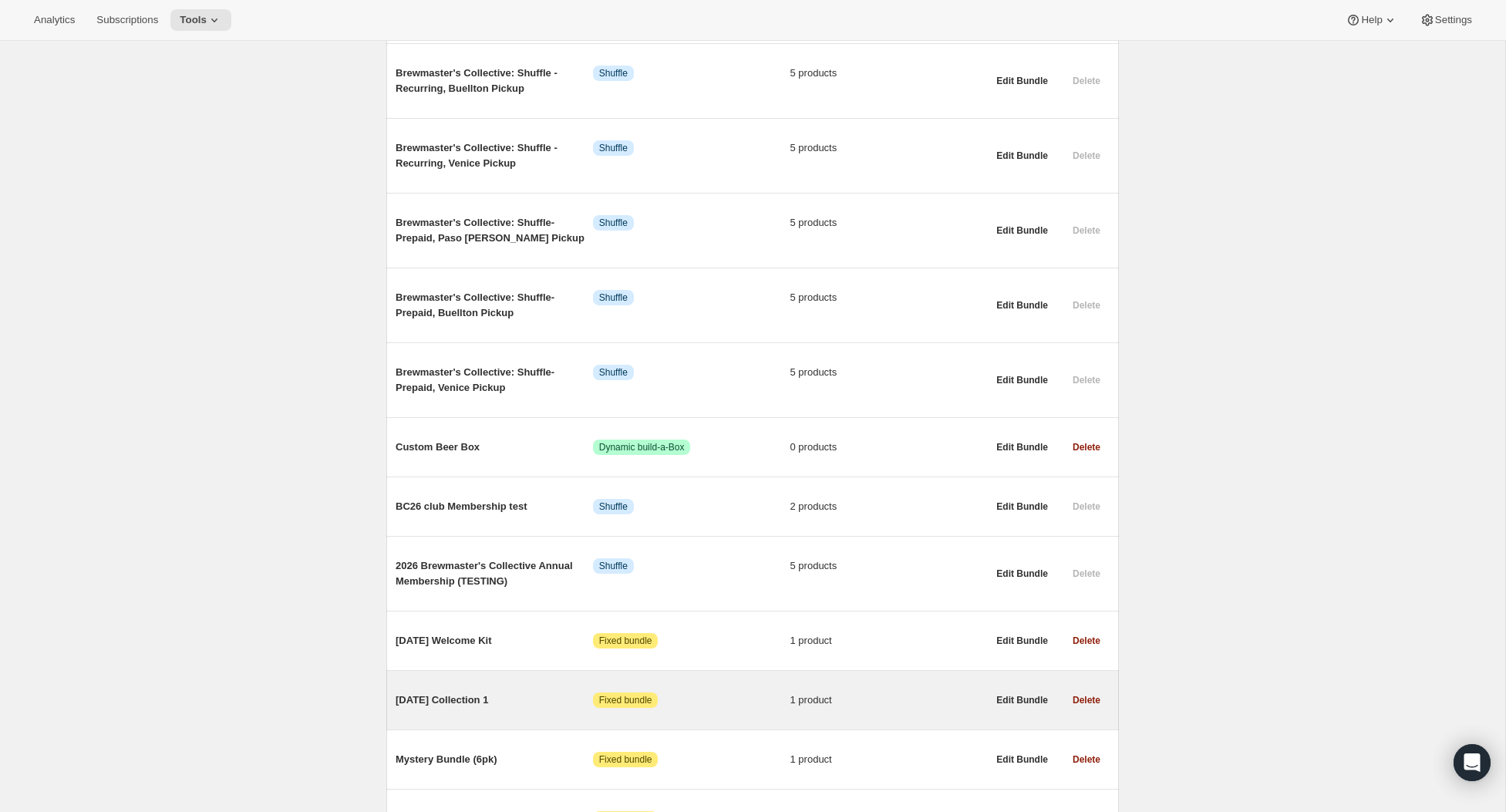
scroll to position [664, 0]
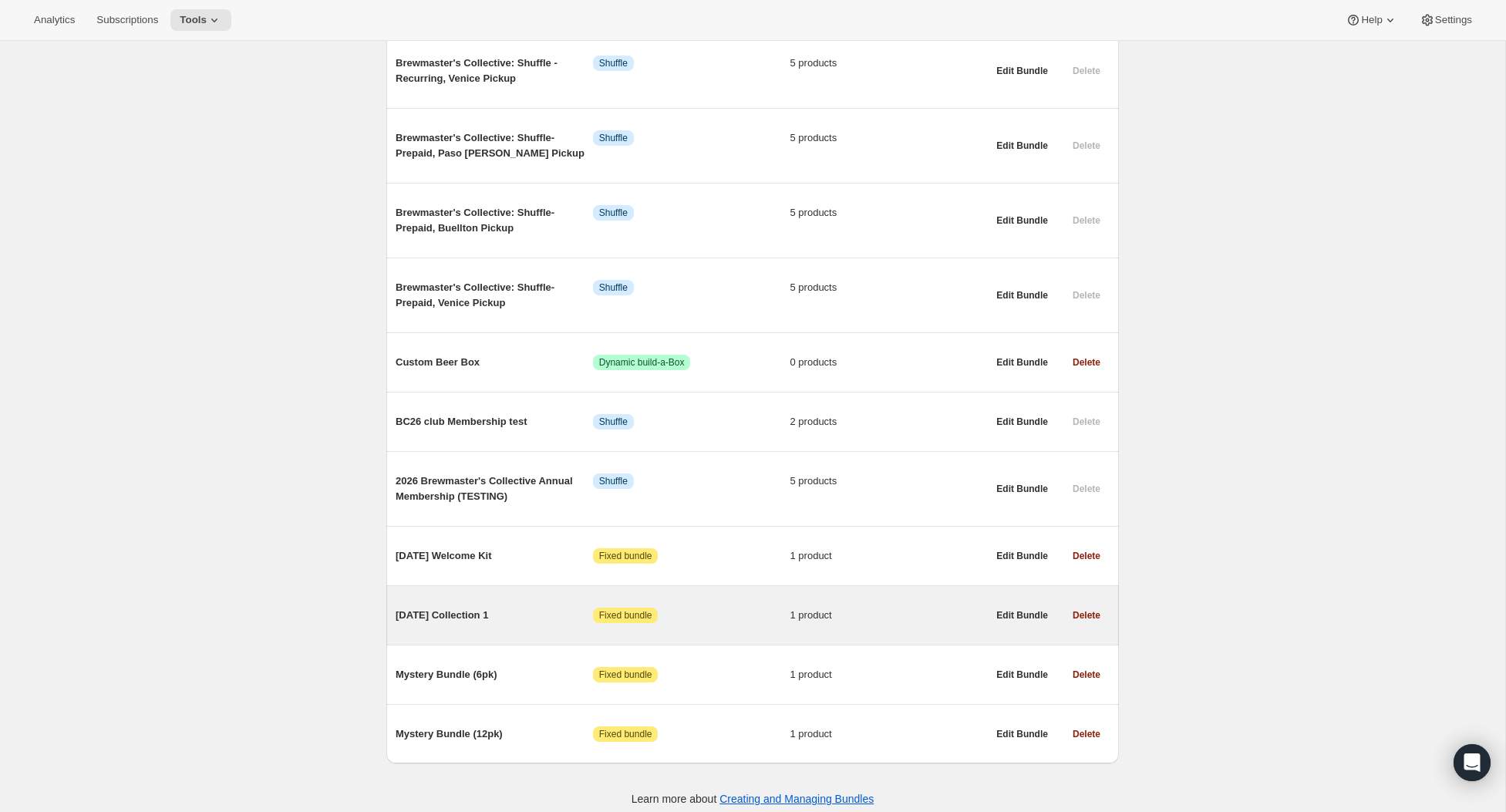
click at [486, 608] on span "[DATE] Collection 1" at bounding box center [495, 616] width 197 height 15
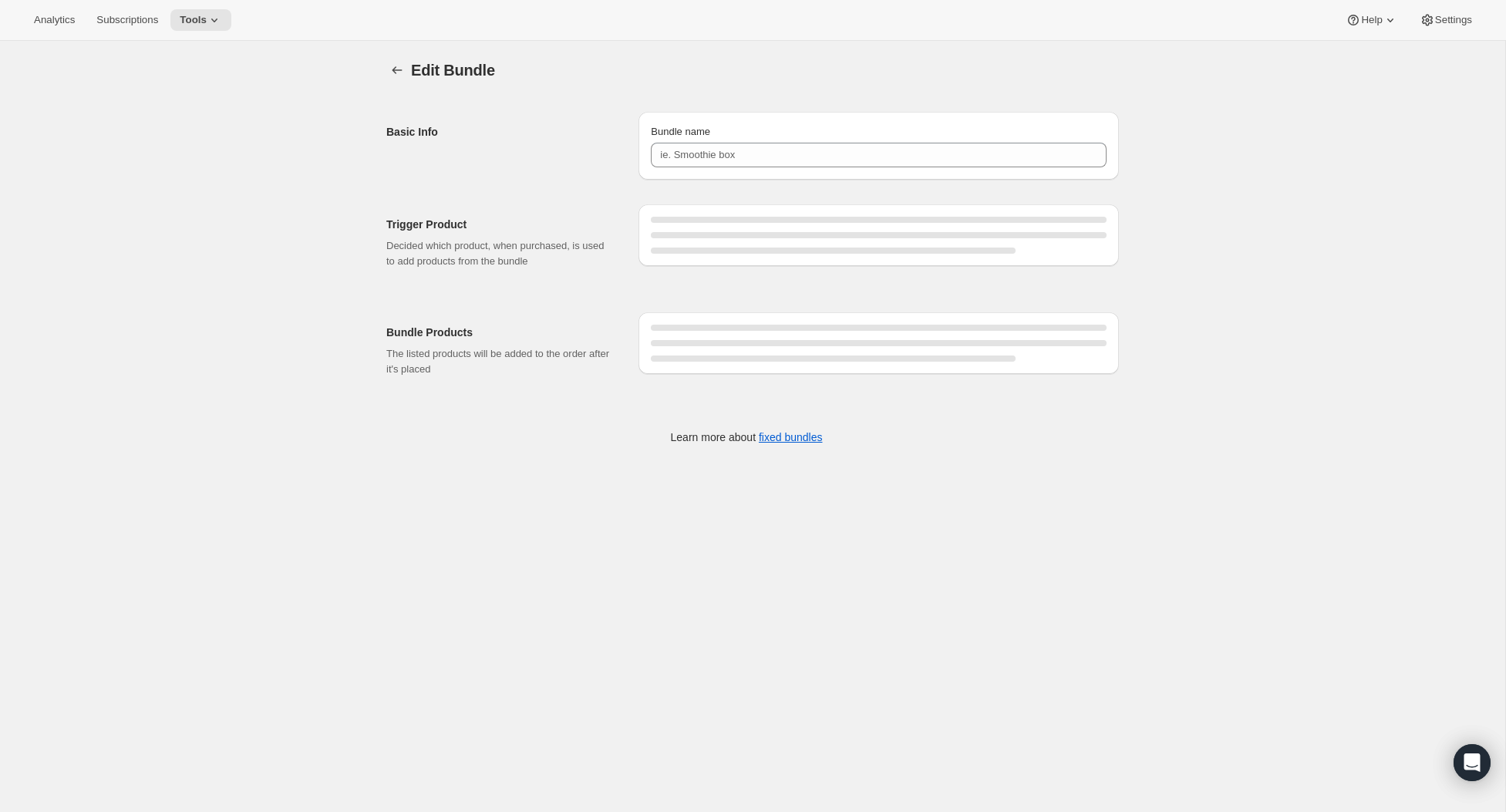
type input "[DATE] Collection 1"
